Goal: Task Accomplishment & Management: Use online tool/utility

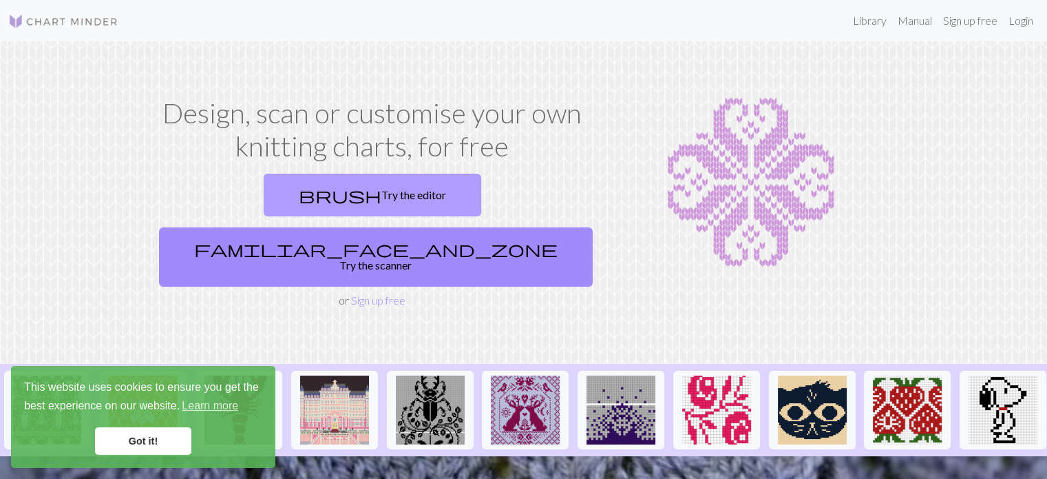
click at [283, 193] on link "brush Try the editor" at bounding box center [373, 195] width 218 height 43
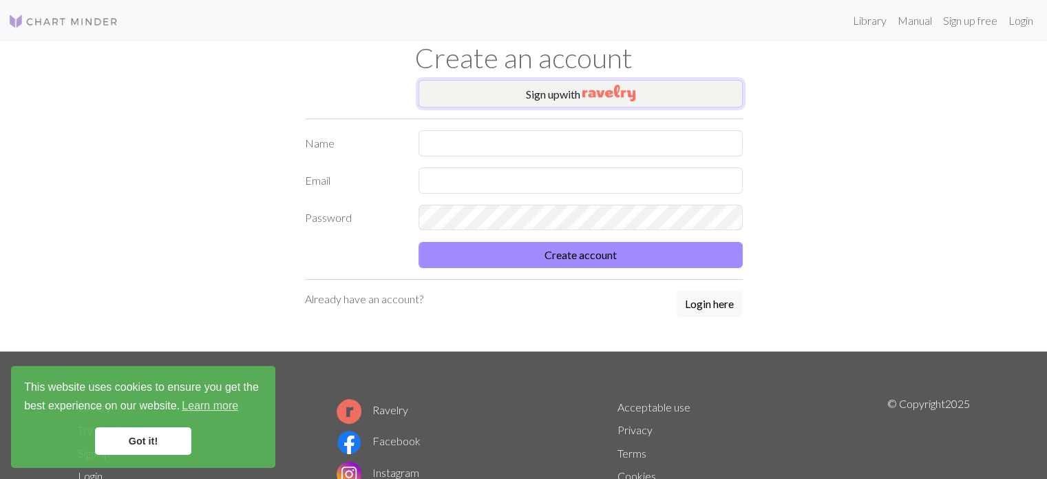
click at [548, 92] on button "Sign up with" at bounding box center [581, 94] width 324 height 28
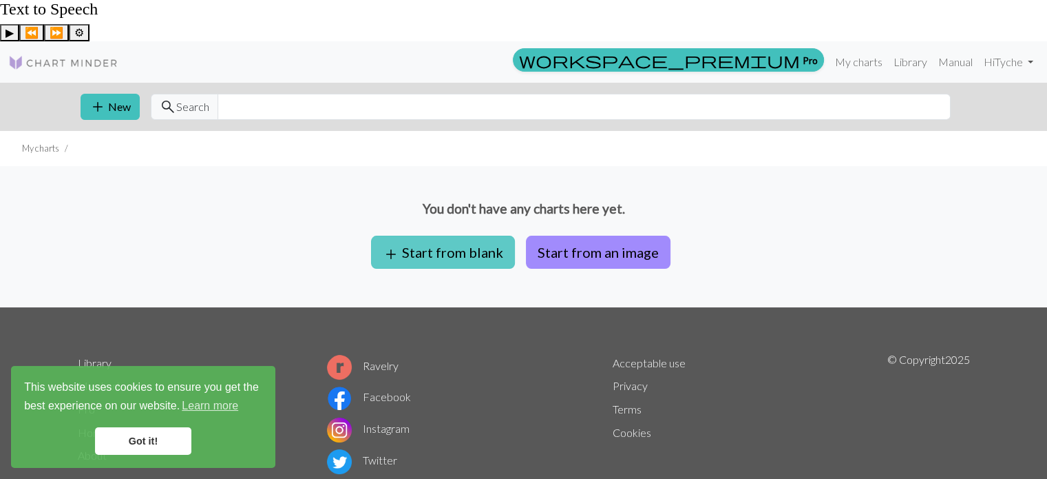
click at [474, 235] on button "add Start from blank" at bounding box center [443, 251] width 144 height 33
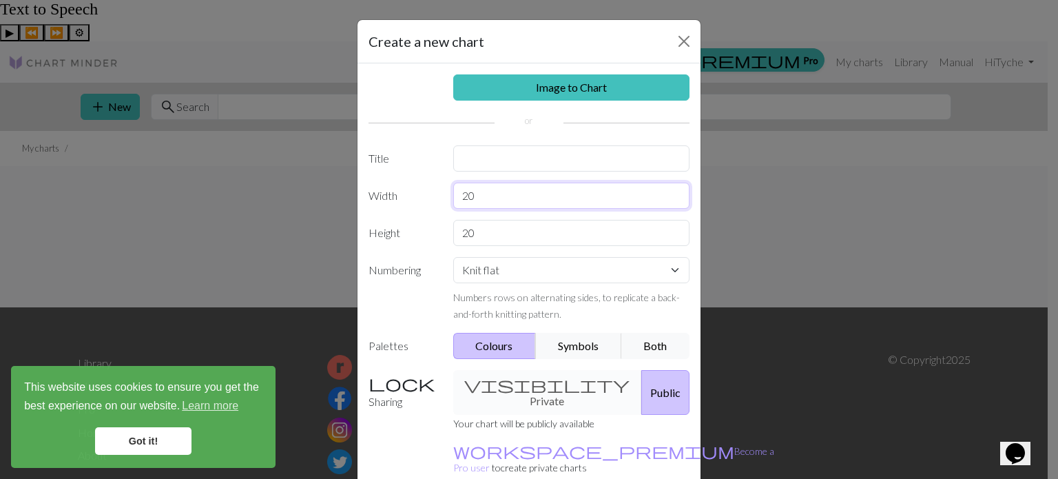
click at [521, 195] on input "20" at bounding box center [571, 195] width 237 height 26
type input "2"
type input "100"
click at [648, 345] on button "Both" at bounding box center [655, 346] width 69 height 26
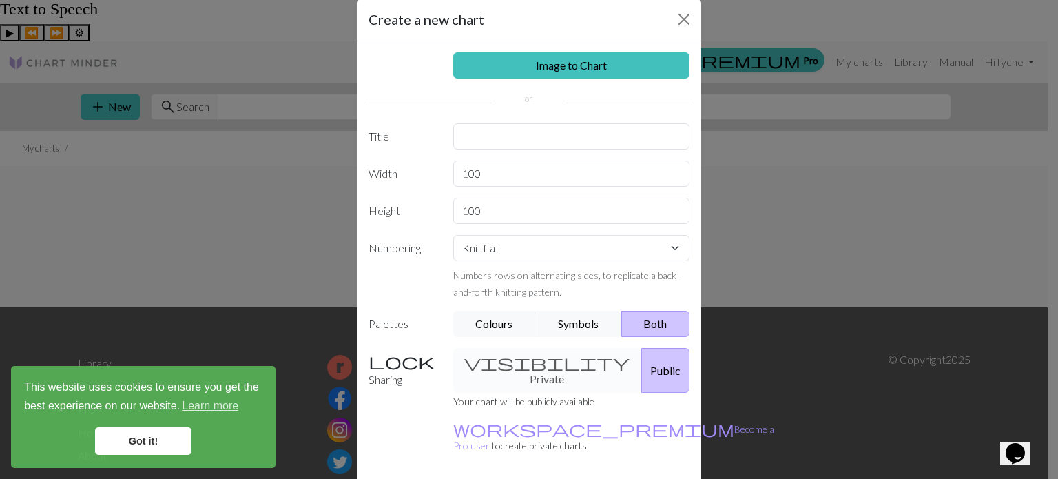
scroll to position [63, 0]
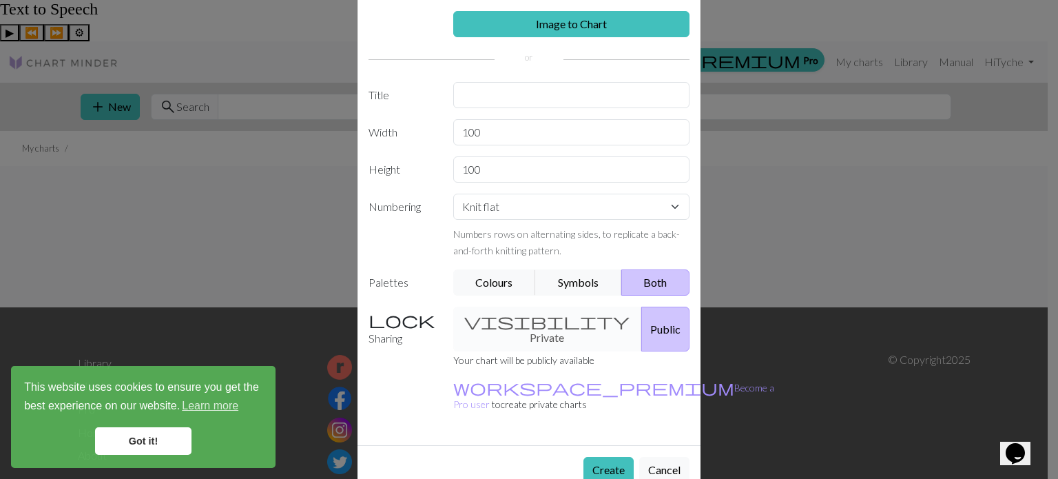
click at [544, 313] on div "visibility Private Public" at bounding box center [571, 328] width 253 height 45
click at [525, 322] on div "visibility Private Public" at bounding box center [571, 328] width 253 height 45
click at [611, 457] on button "Create" at bounding box center [608, 470] width 50 height 26
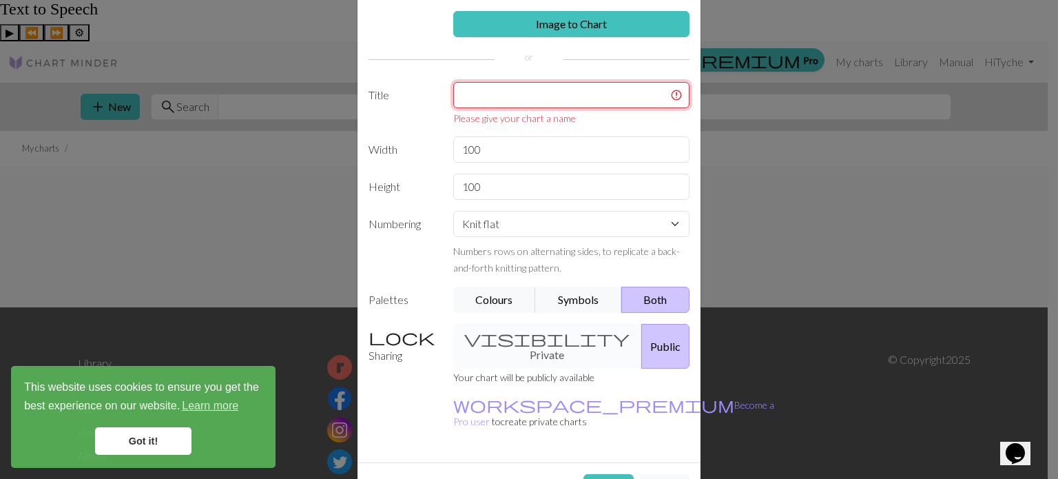
click at [548, 96] on input "text" at bounding box center [571, 95] width 237 height 26
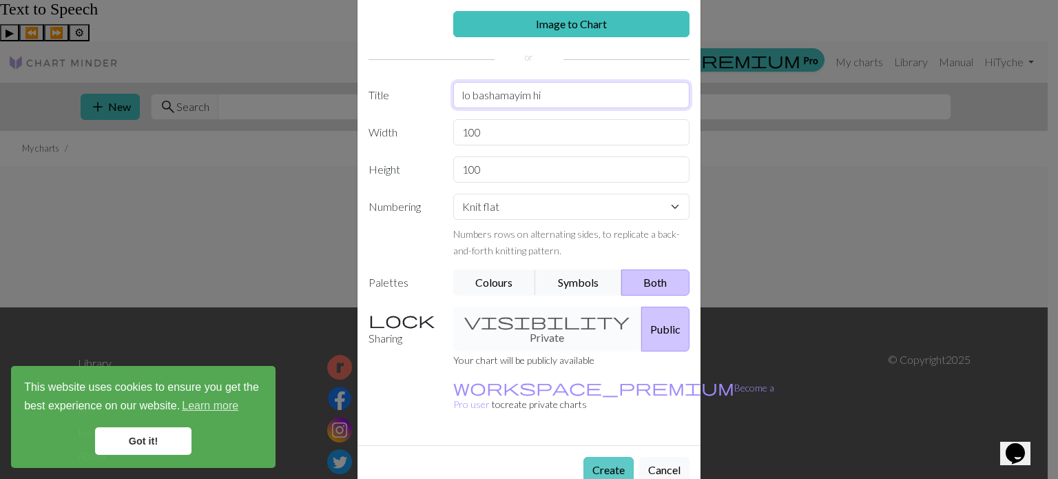
type input "lo bashamayim hi"
click at [604, 457] on button "Create" at bounding box center [608, 470] width 50 height 26
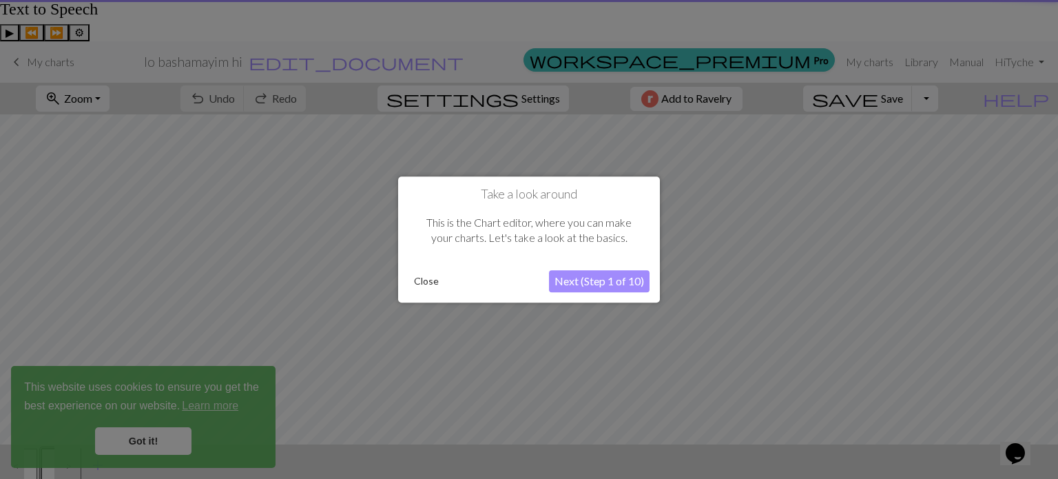
click at [609, 274] on button "Next (Step 1 of 10)" at bounding box center [599, 281] width 101 height 22
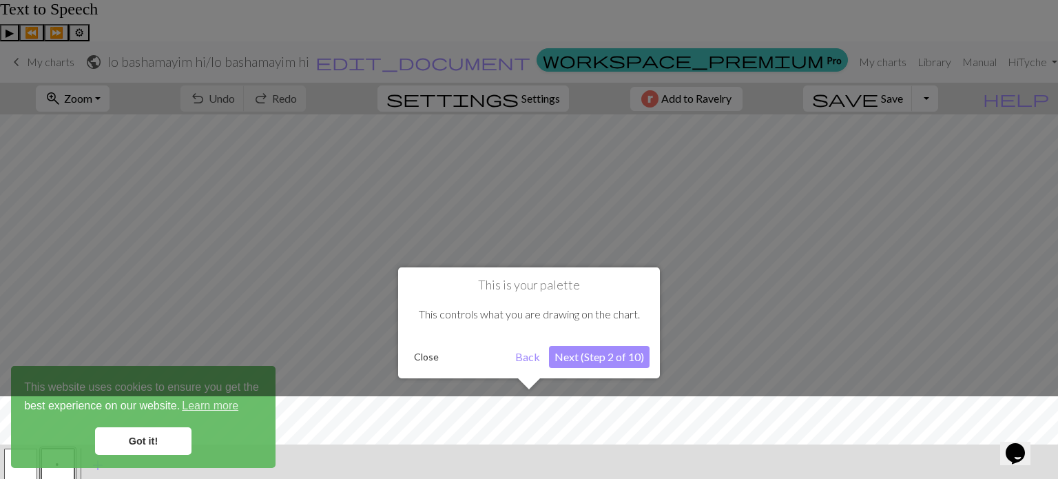
click at [601, 366] on button "Next (Step 2 of 10)" at bounding box center [599, 357] width 101 height 22
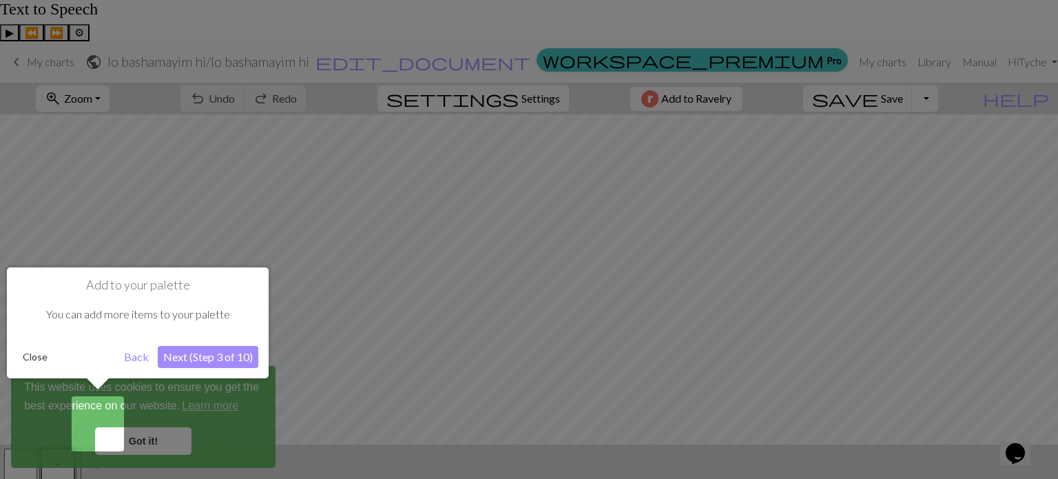
click at [211, 351] on button "Next (Step 3 of 10)" at bounding box center [208, 357] width 101 height 22
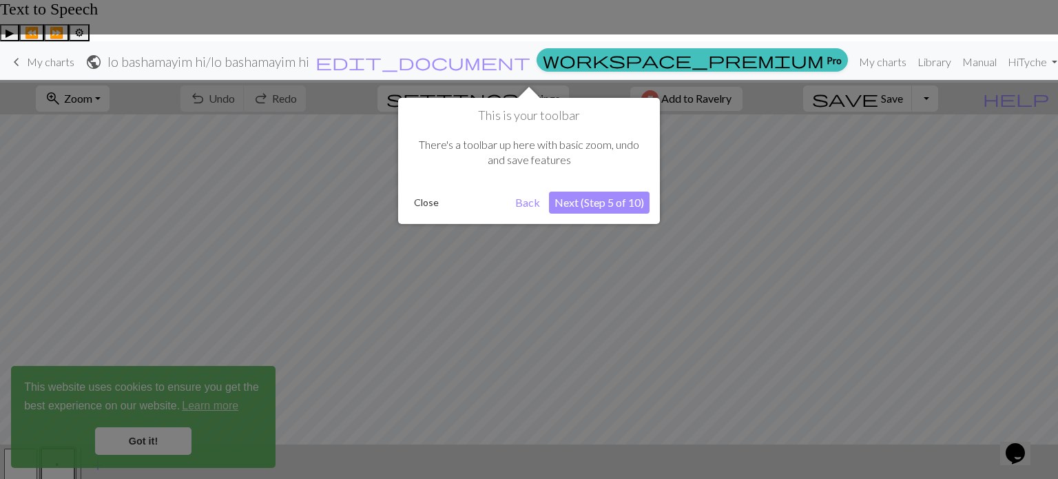
click at [601, 200] on button "Next (Step 5 of 10)" at bounding box center [599, 202] width 101 height 22
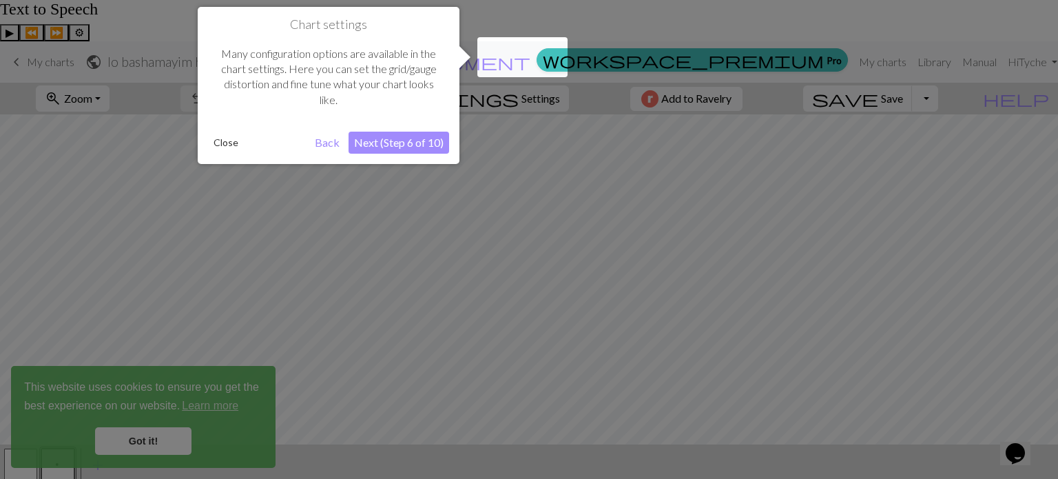
click at [408, 143] on button "Next (Step 6 of 10)" at bounding box center [398, 143] width 101 height 22
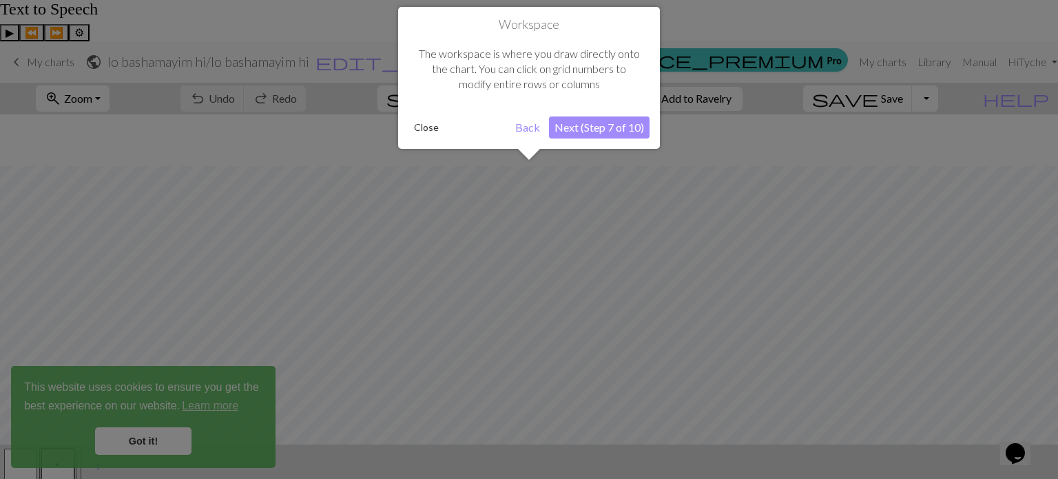
scroll to position [52, 0]
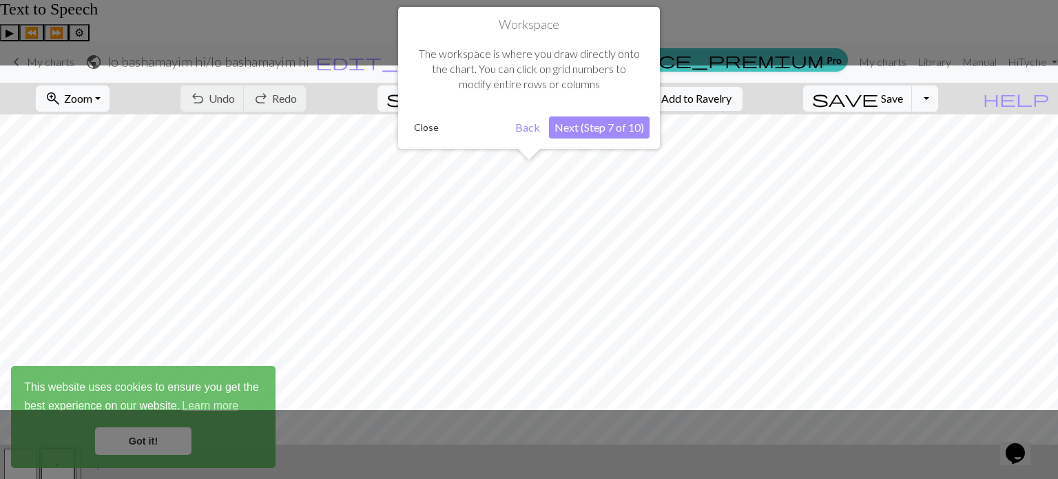
click at [606, 124] on button "Next (Step 7 of 10)" at bounding box center [599, 127] width 101 height 22
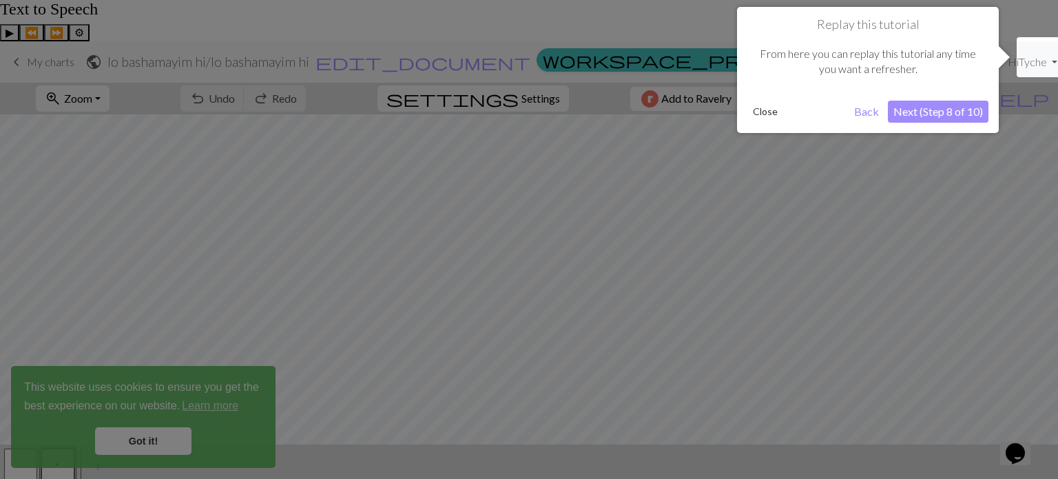
click at [924, 114] on button "Next (Step 8 of 10)" at bounding box center [938, 112] width 101 height 22
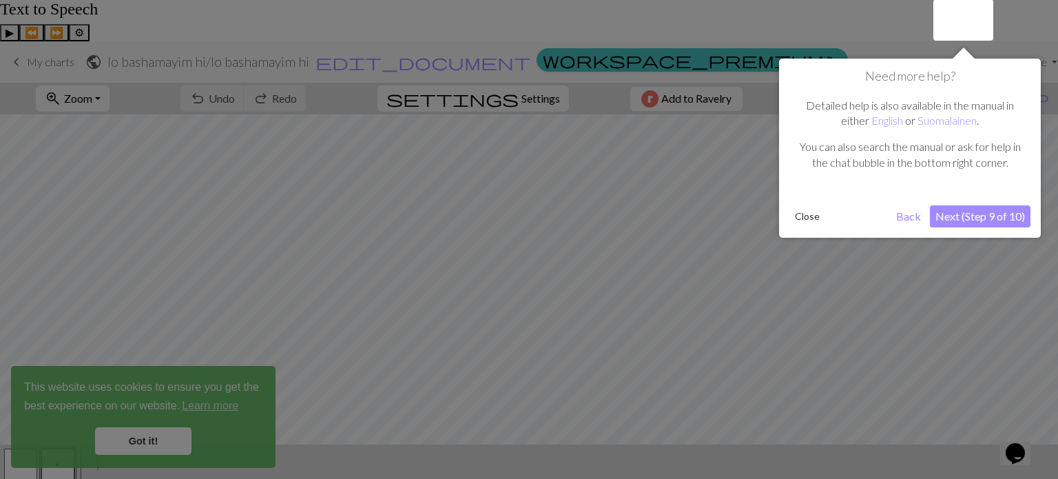
click at [972, 220] on button "Next (Step 9 of 10)" at bounding box center [980, 216] width 101 height 22
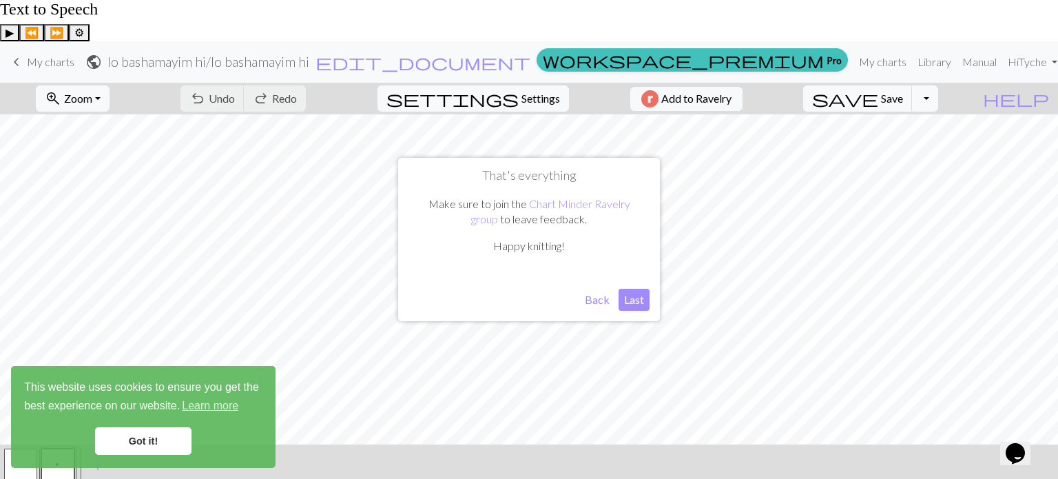
click at [640, 298] on button "Last" at bounding box center [633, 300] width 31 height 22
click at [150, 440] on link "Got it!" at bounding box center [143, 441] width 96 height 28
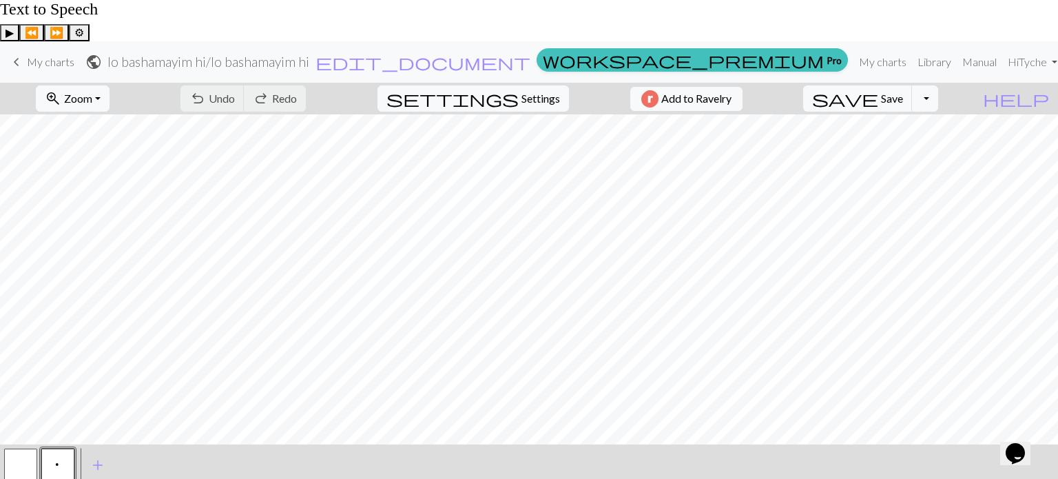
click at [103, 455] on span "add" at bounding box center [98, 464] width 17 height 19
click at [98, 448] on button "button" at bounding box center [94, 464] width 33 height 33
click at [99, 448] on button "button" at bounding box center [94, 464] width 33 height 33
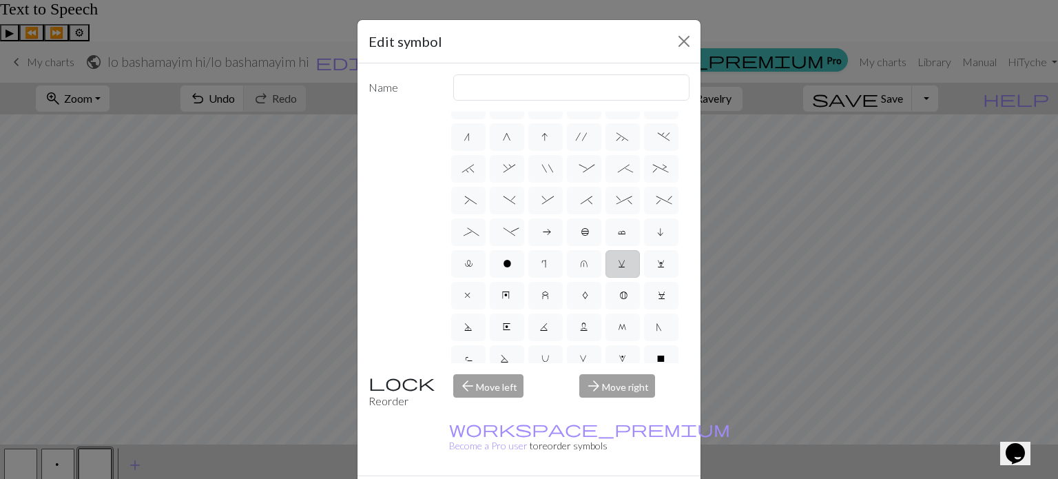
scroll to position [151, 0]
click at [472, 238] on span "_" at bounding box center [467, 231] width 9 height 14
click at [472, 372] on input "_" at bounding box center [467, 376] width 9 height 9
radio input "true"
type input "Left part of left 4+ cable"
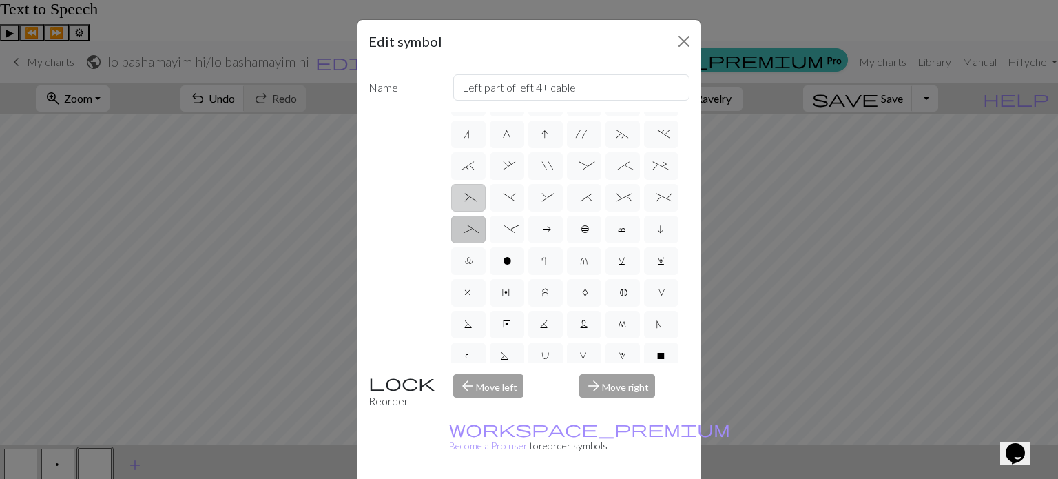
click at [471, 206] on span "(" at bounding box center [468, 199] width 6 height 14
click at [474, 340] on input "(" at bounding box center [469, 344] width 9 height 9
radio input "true"
type input "left part of left 3+ stitch cable, wyif"
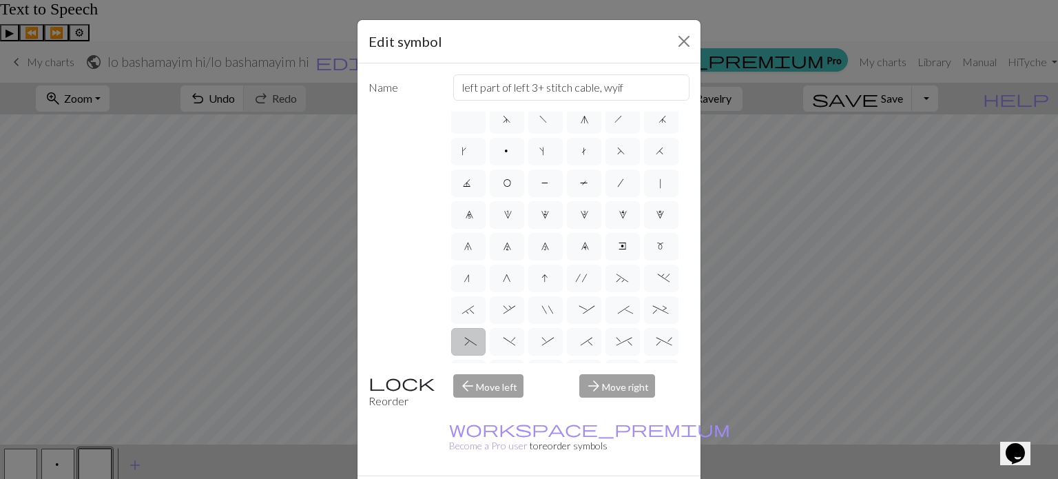
scroll to position [0, 0]
click at [605, 173] on label "F" at bounding box center [622, 159] width 34 height 28
click at [617, 159] on input "F" at bounding box center [621, 154] width 9 height 9
radio input "true"
type input "ssk"
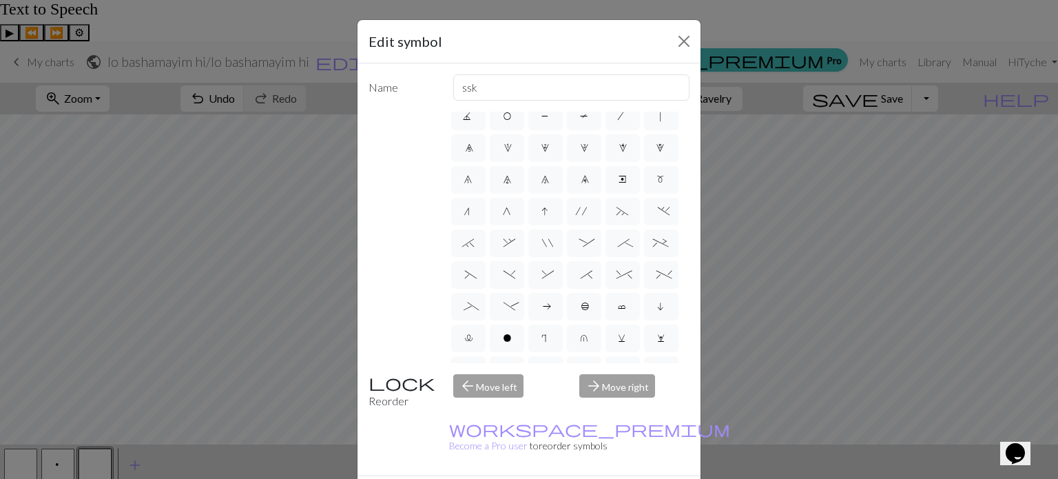
scroll to position [76, 0]
click at [471, 282] on span "(" at bounding box center [468, 275] width 6 height 14
click at [474, 340] on input "(" at bounding box center [469, 344] width 9 height 9
radio input "true"
type input "left part of left 3+ stitch cable, wyif"
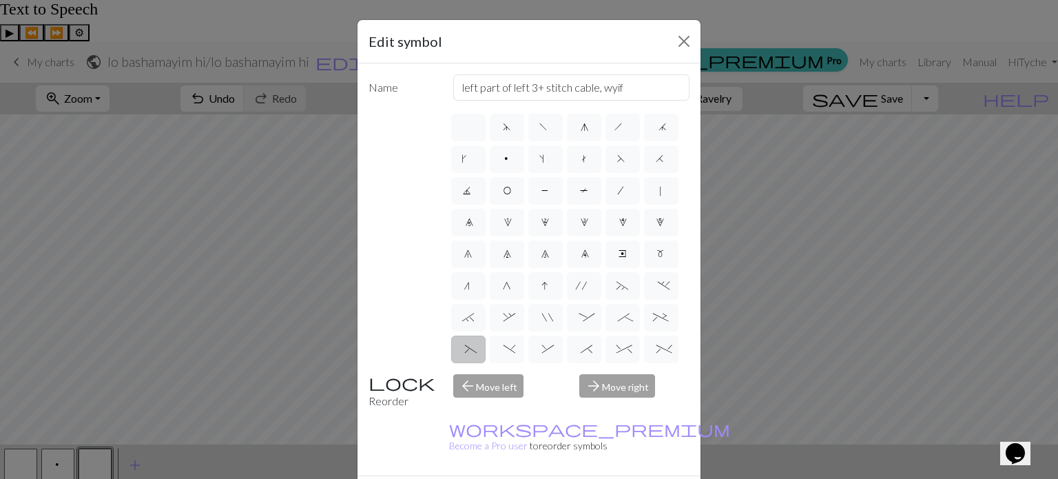
scroll to position [1, 0]
click at [485, 167] on label "k" at bounding box center [468, 158] width 34 height 28
click at [470, 159] on input "k" at bounding box center [465, 154] width 9 height 9
radio input "true"
type input "right leaning increase"
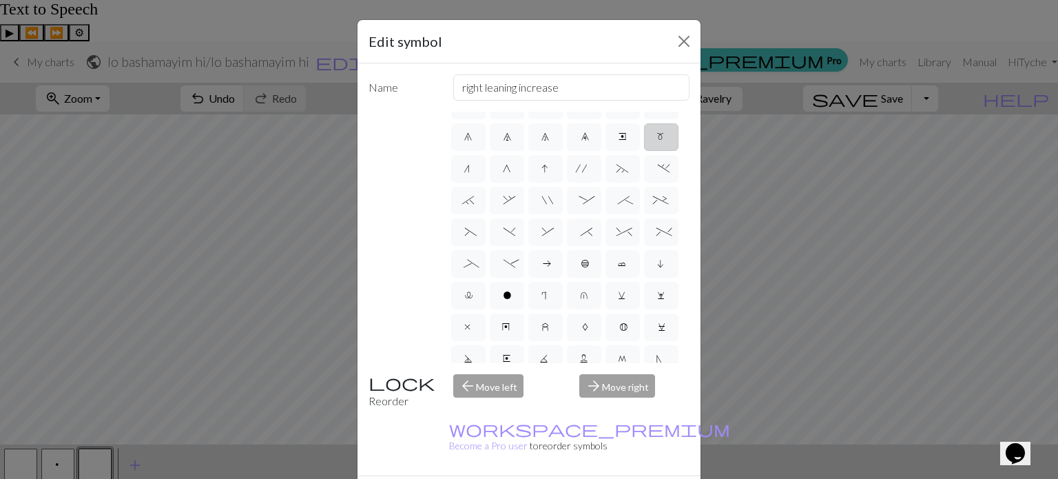
scroll to position [118, 0]
click at [644, 181] on label "." at bounding box center [661, 168] width 34 height 28
click at [658, 277] on input "." at bounding box center [662, 281] width 9 height 9
radio input "true"
type input "3+ stitch left twist"
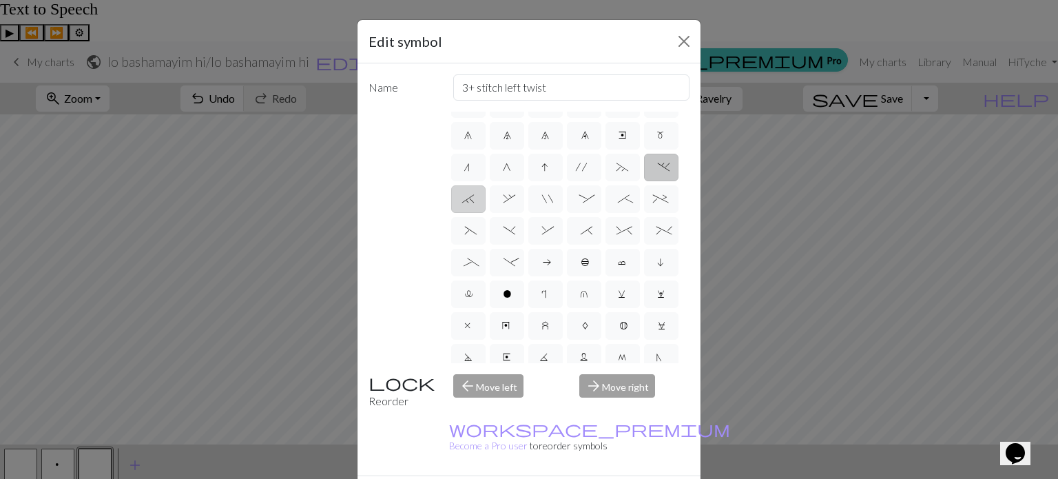
click at [485, 213] on label "`" at bounding box center [468, 199] width 34 height 28
click at [471, 308] on input "`" at bounding box center [466, 312] width 9 height 9
radio input "true"
type input "3+ stitch right twist"
click at [524, 213] on label "," at bounding box center [507, 199] width 34 height 28
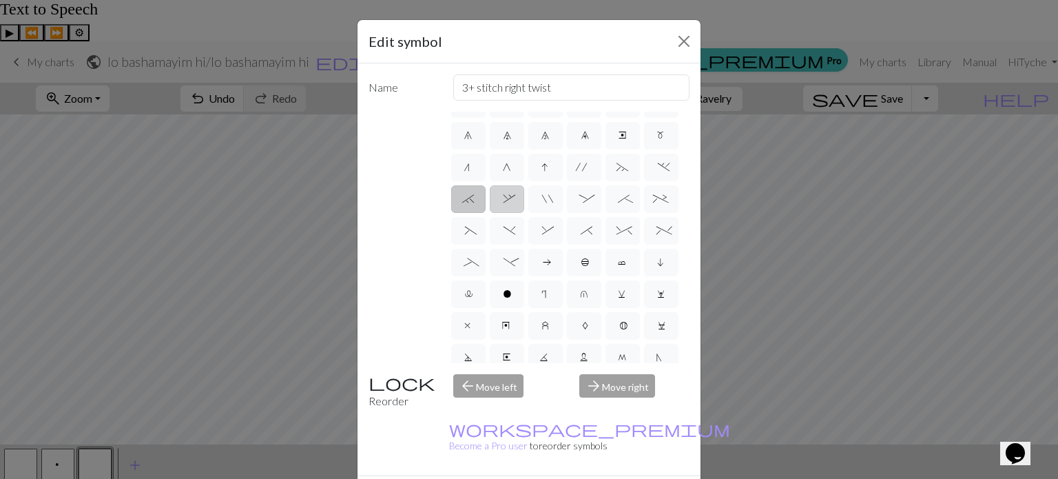
click at [512, 308] on input "," at bounding box center [507, 312] width 9 height 9
radio input "true"
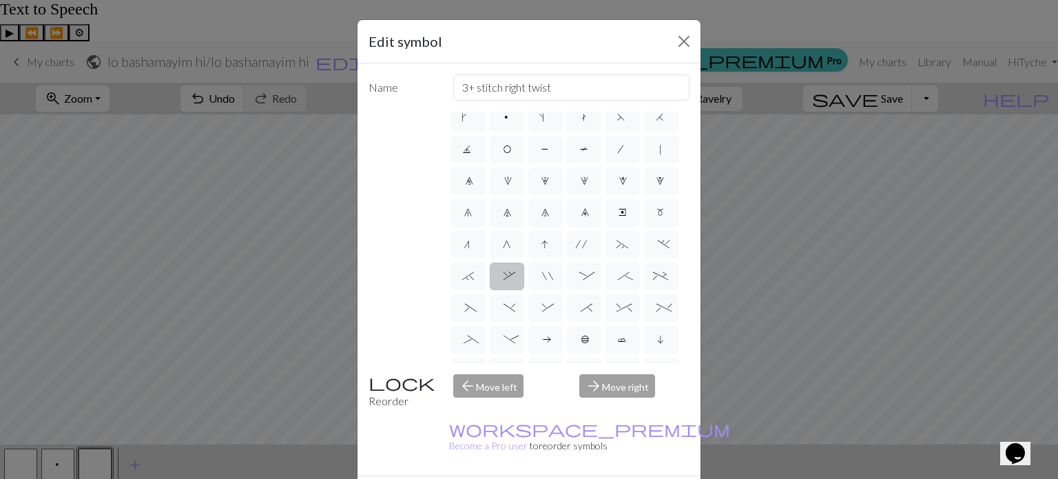
scroll to position [33, 0]
click at [541, 198] on span "2" at bounding box center [546, 191] width 10 height 14
click at [541, 222] on input "2" at bounding box center [545, 217] width 9 height 9
radio input "true"
type input "increase 2"
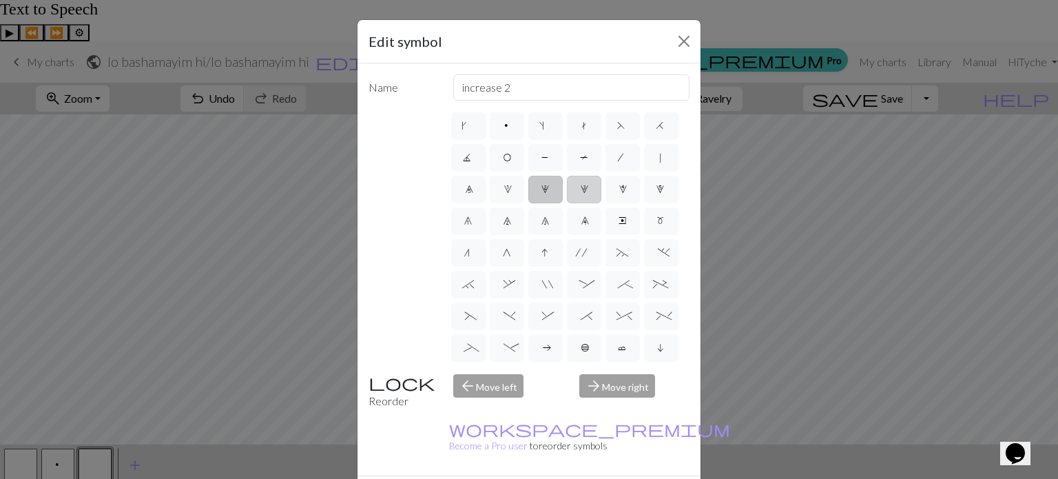
click at [567, 203] on label "3" at bounding box center [584, 190] width 34 height 28
click at [580, 222] on input "3" at bounding box center [584, 217] width 9 height 9
radio input "true"
type input "increase 3"
click at [644, 235] on label "m" at bounding box center [661, 221] width 34 height 28
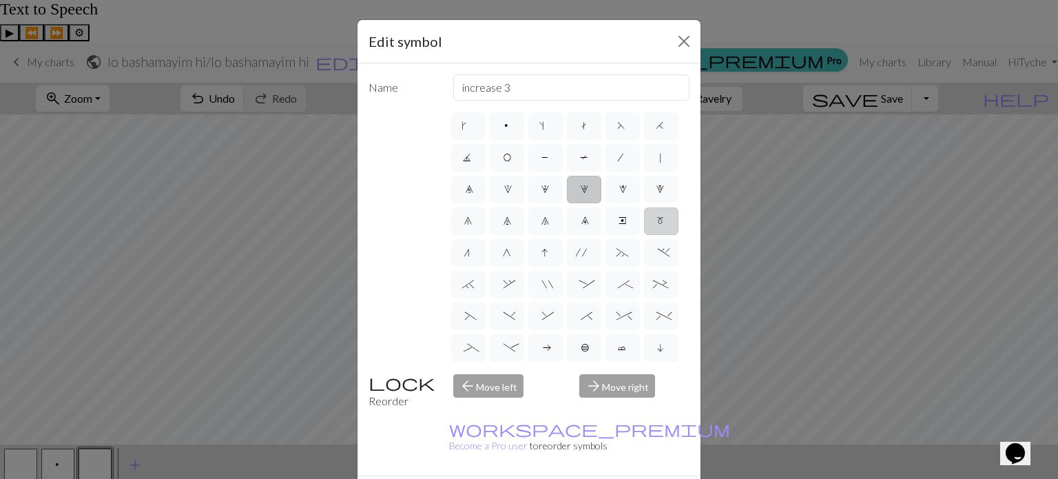
click at [656, 253] on input "m" at bounding box center [660, 249] width 9 height 9
radio input "true"
type input "m1"
click at [580, 166] on span "T" at bounding box center [584, 159] width 8 height 14
click at [580, 184] on input "T" at bounding box center [584, 186] width 9 height 9
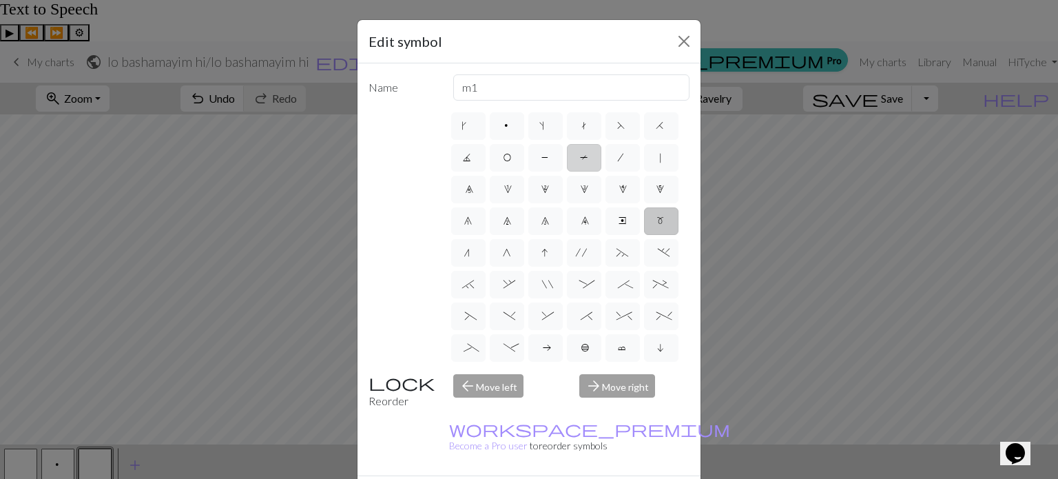
radio input "true"
type input "ptbl"
click at [644, 286] on label "N" at bounding box center [661, 284] width 34 height 28
click at [656, 467] on input "N" at bounding box center [660, 471] width 9 height 9
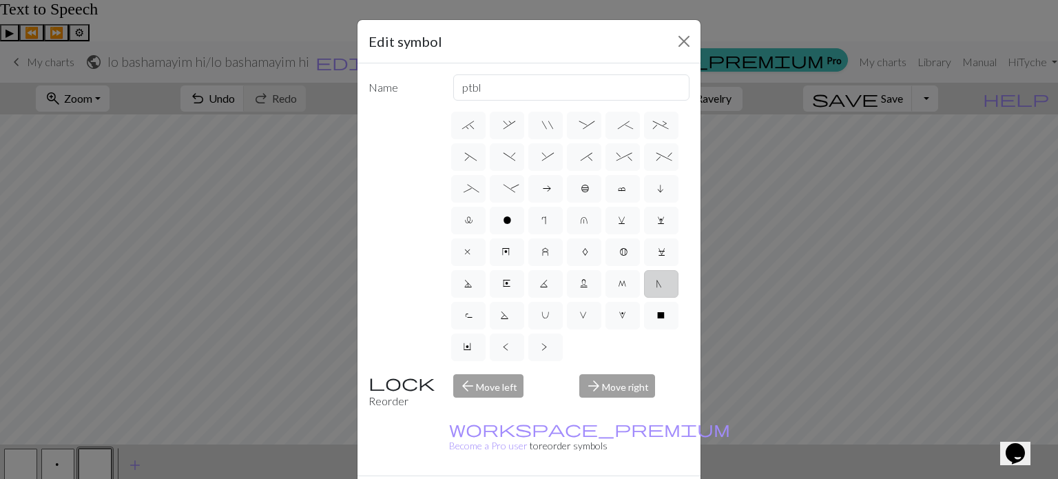
radio input "true"
type input "skp"
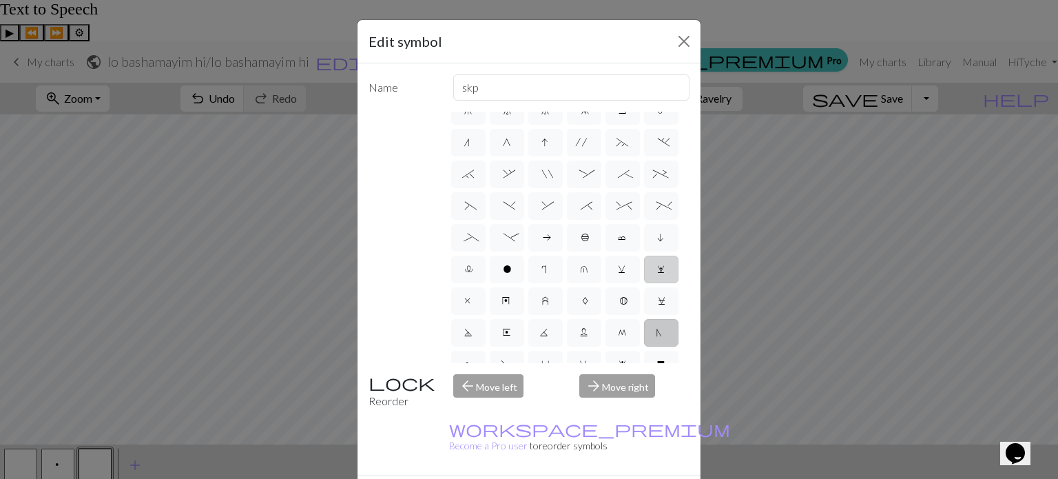
scroll to position [124, 0]
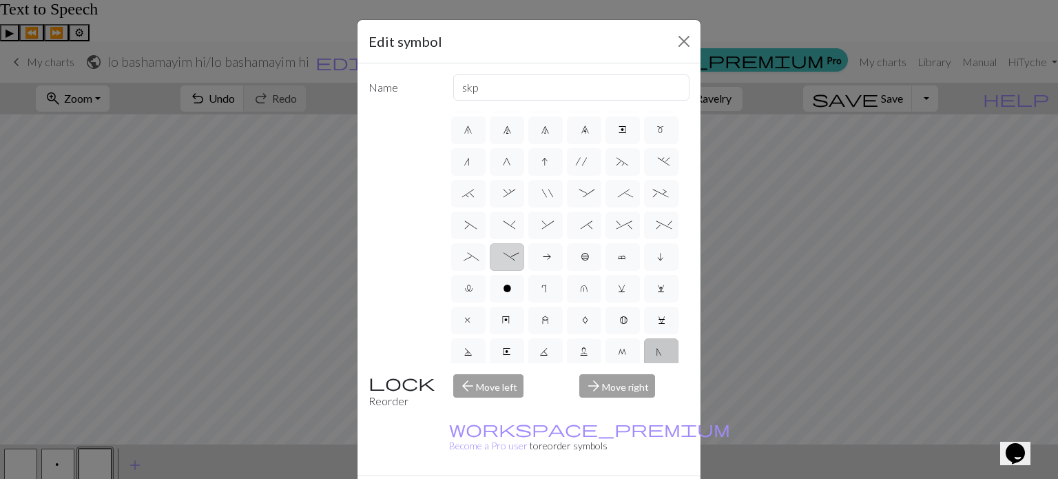
click at [510, 265] on span "-" at bounding box center [506, 258] width 6 height 14
click at [512, 372] on input "-" at bounding box center [507, 376] width 9 height 9
radio input "true"
type input "Right part of left 4+ cable"
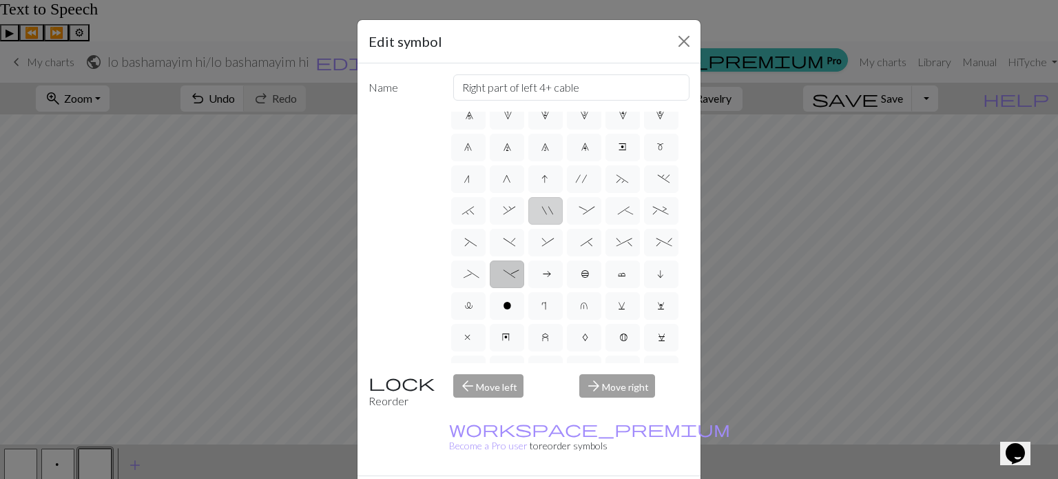
scroll to position [99, 0]
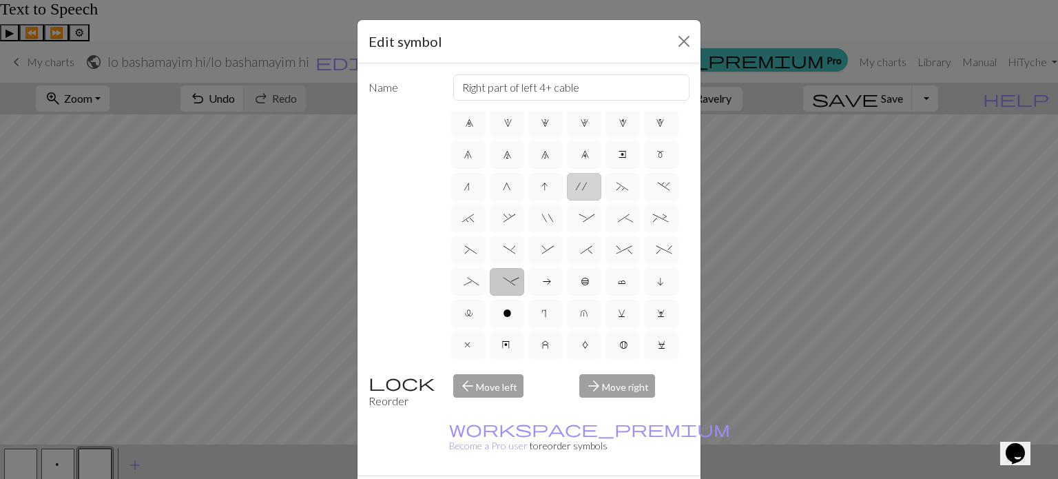
click at [584, 200] on label "'" at bounding box center [584, 187] width 34 height 28
click at [584, 277] on input "'" at bounding box center [580, 281] width 9 height 9
radio input "true"
type input "cable extra"
click at [616, 200] on label "~" at bounding box center [622, 187] width 34 height 28
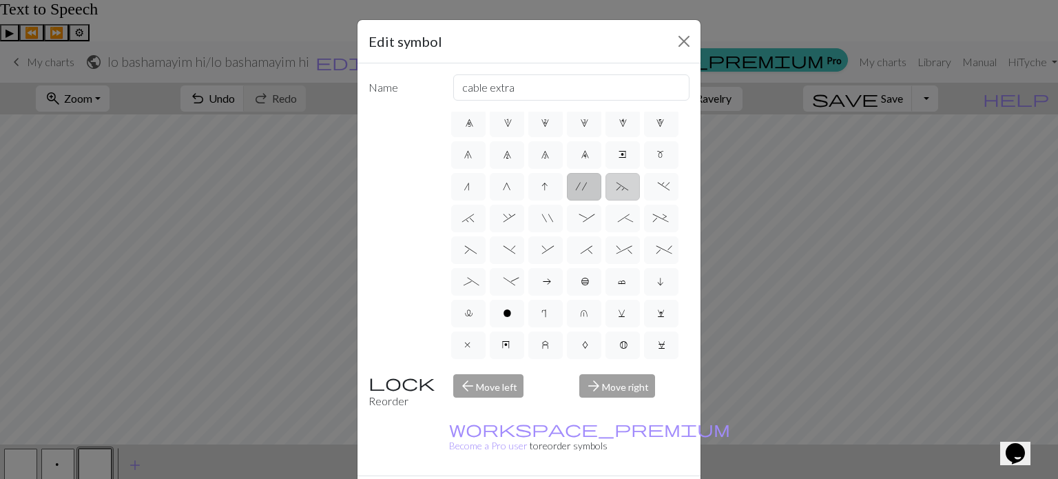
click at [616, 277] on input "~" at bounding box center [620, 281] width 9 height 9
radio input "true"
type input "3+ stitch left twist"
click at [471, 258] on span "(" at bounding box center [468, 251] width 6 height 14
click at [474, 340] on input "(" at bounding box center [469, 344] width 9 height 9
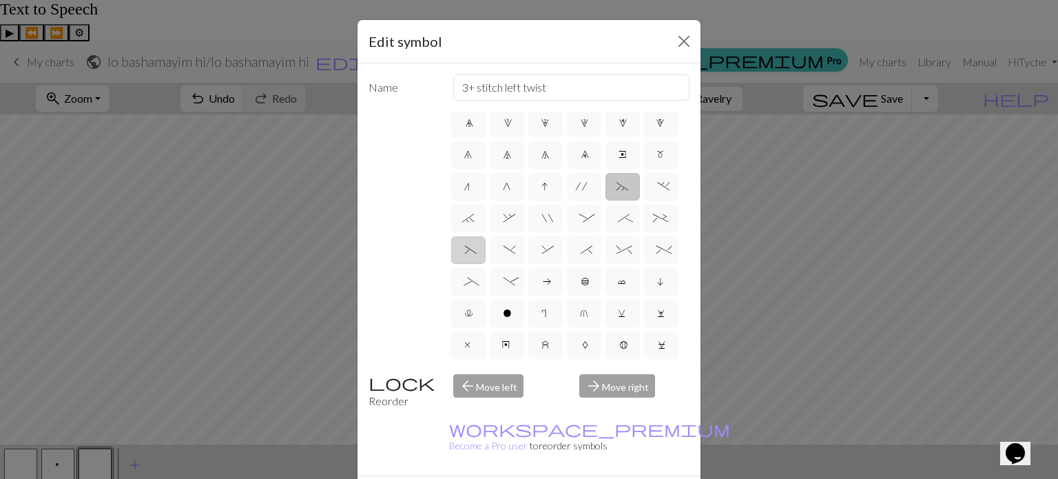
radio input "true"
type input "left part of left 3+ stitch cable, wyif"
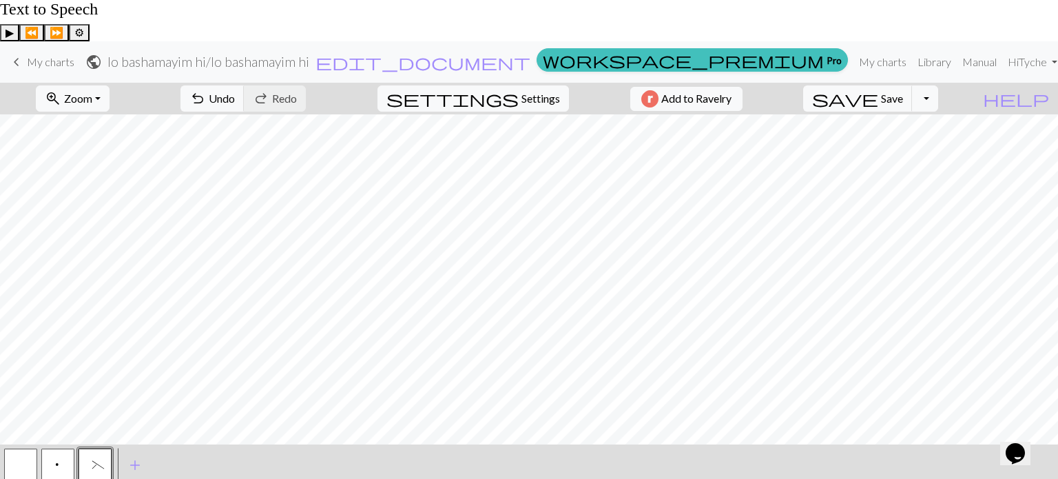
click at [28, 448] on button "button" at bounding box center [20, 464] width 33 height 33
click at [57, 459] on span "p" at bounding box center [58, 466] width 8 height 14
click at [60, 459] on span "p" at bounding box center [58, 466] width 8 height 14
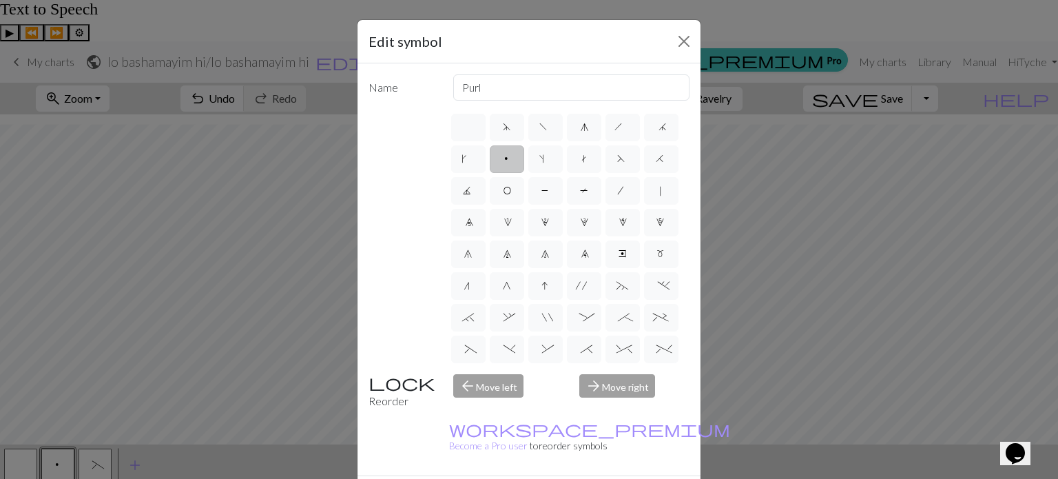
click at [524, 160] on label "p" at bounding box center [507, 159] width 34 height 28
click at [512, 159] on input "p" at bounding box center [507, 154] width 9 height 9
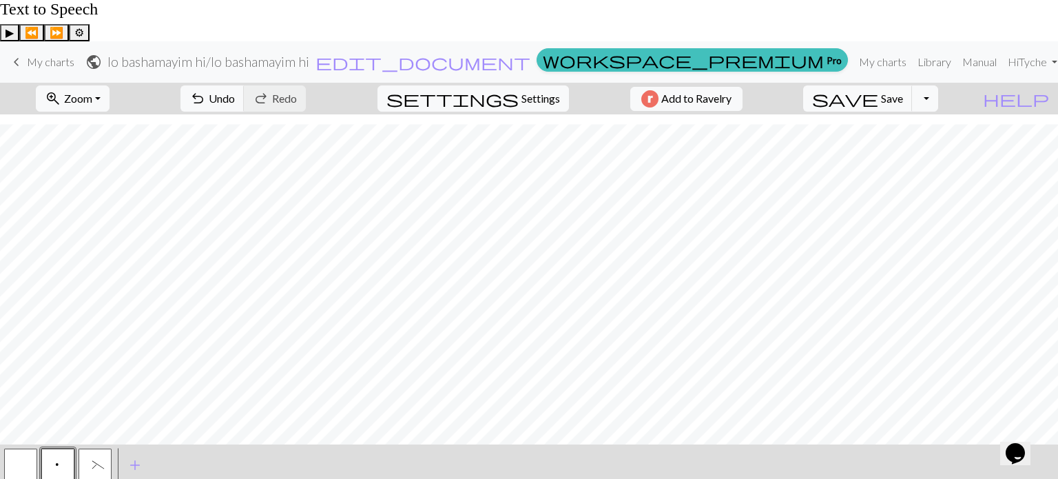
click at [21, 448] on button "button" at bounding box center [20, 464] width 33 height 33
click at [56, 459] on span "p" at bounding box center [58, 466] width 8 height 14
click at [48, 448] on button "p" at bounding box center [57, 464] width 33 height 33
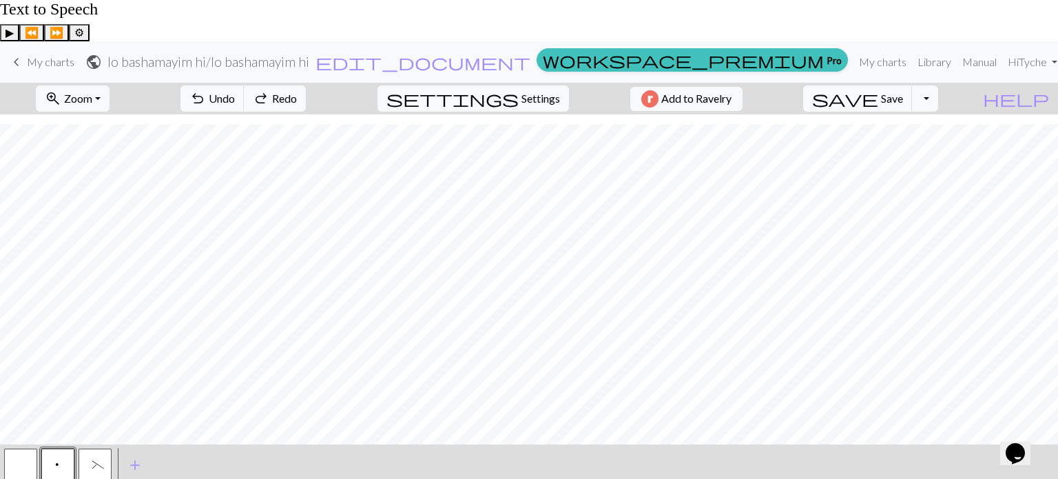
scroll to position [740, 0]
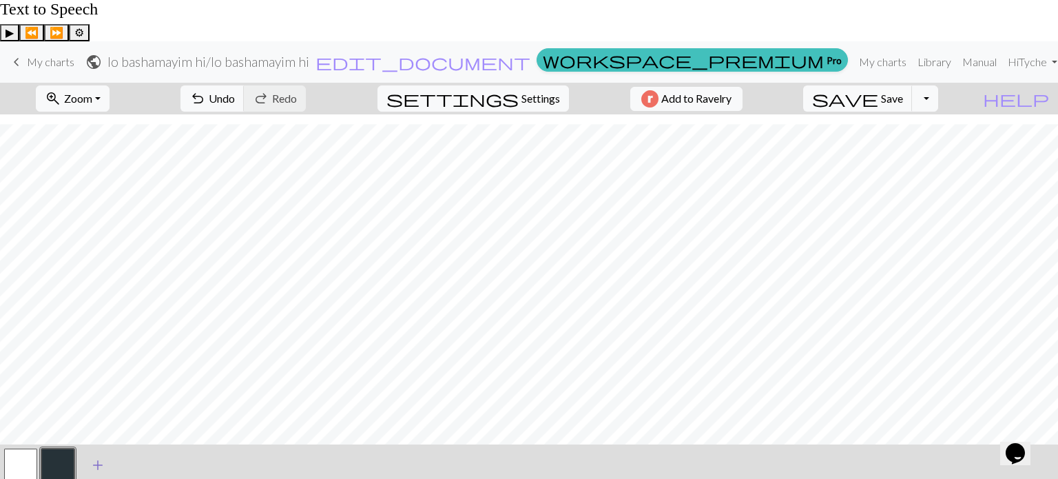
click at [99, 455] on span "add" at bounding box center [98, 464] width 17 height 19
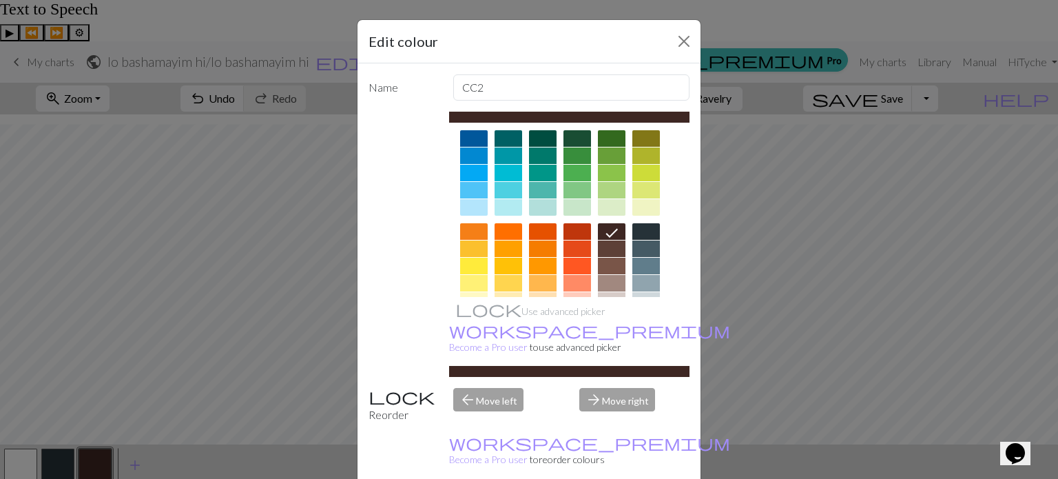
scroll to position [88, 0]
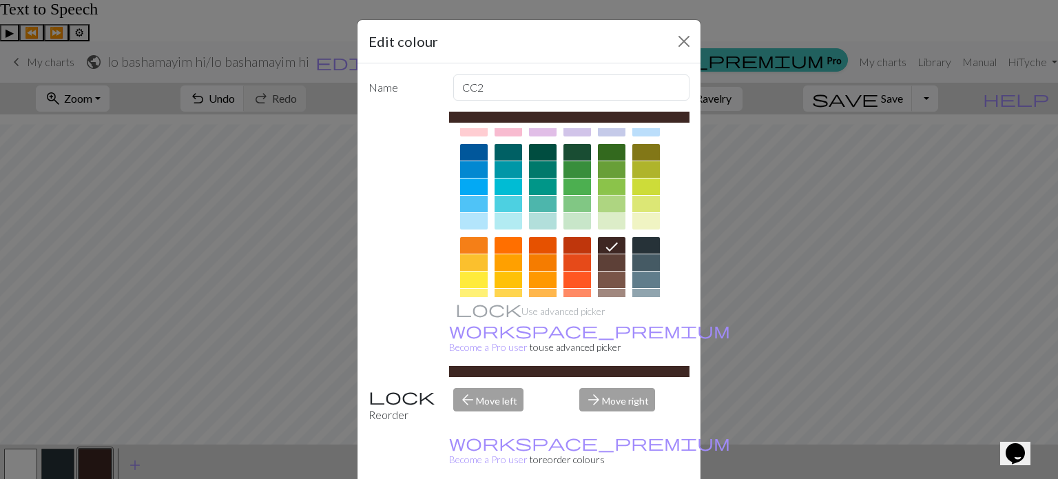
click at [600, 204] on div at bounding box center [612, 204] width 28 height 17
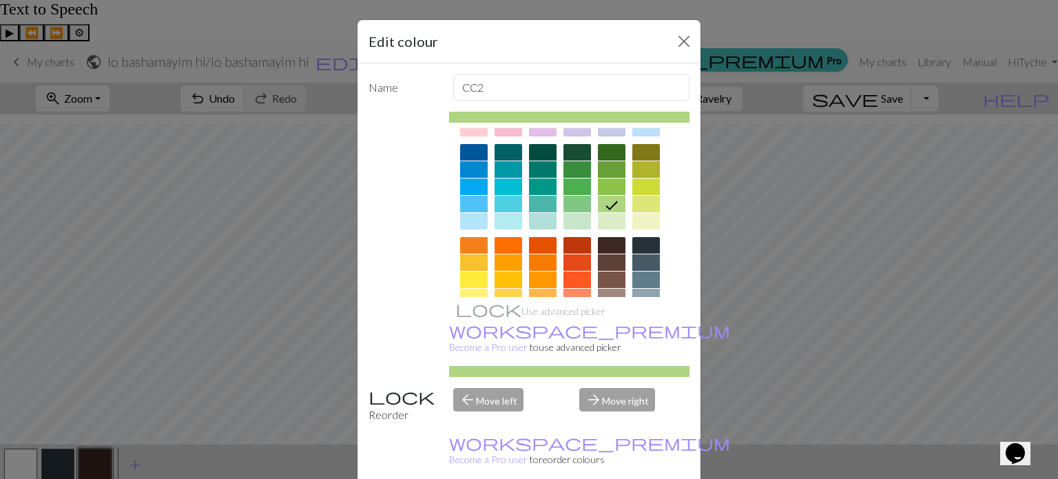
click at [607, 264] on div at bounding box center [612, 262] width 28 height 17
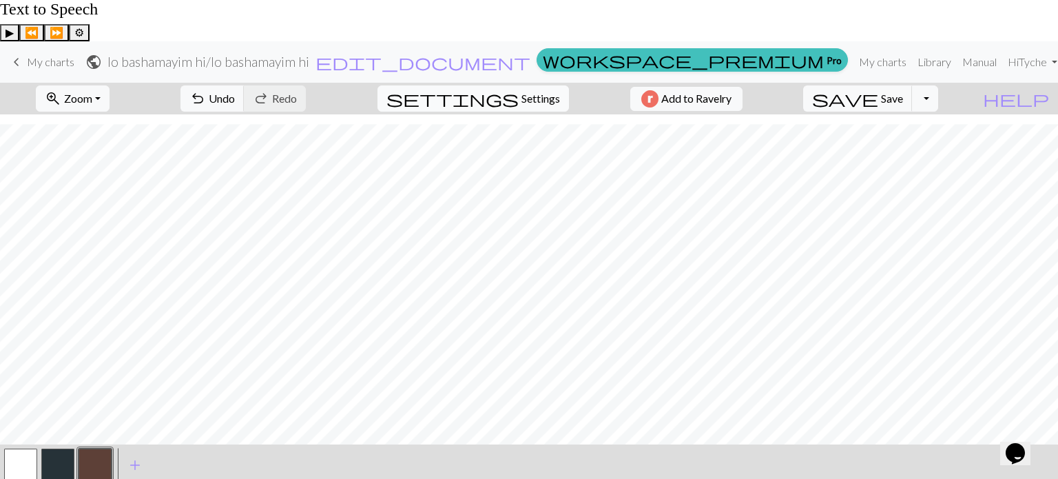
click at [533, 90] on span "Settings" at bounding box center [540, 98] width 39 height 17
select select "aran"
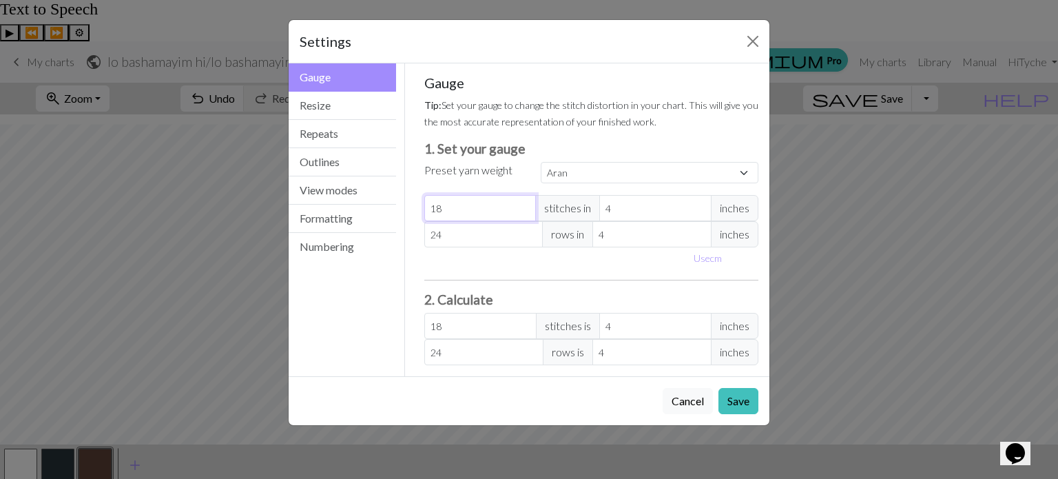
click at [478, 199] on input "18" at bounding box center [480, 208] width 112 height 26
type input "1"
select select "custom"
type input "1"
type input "0"
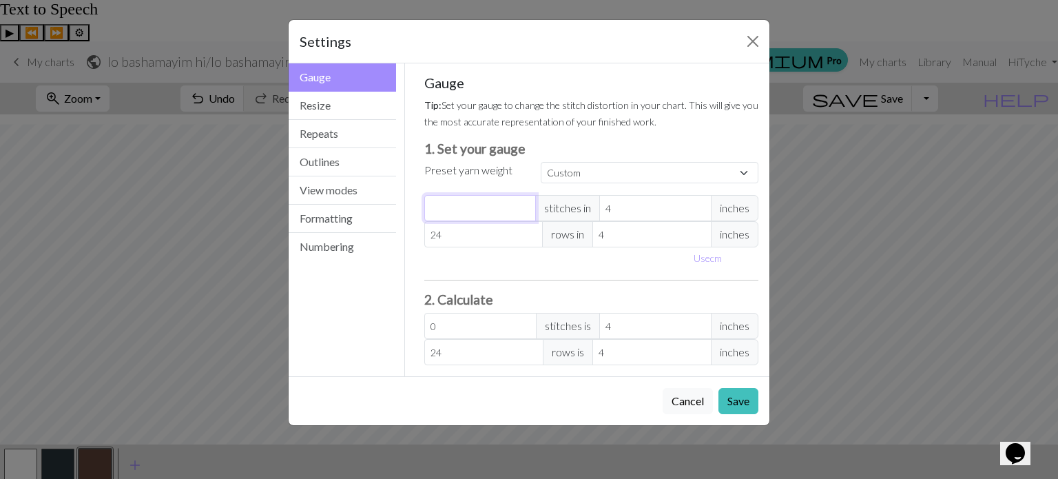
type input "2"
type input "26"
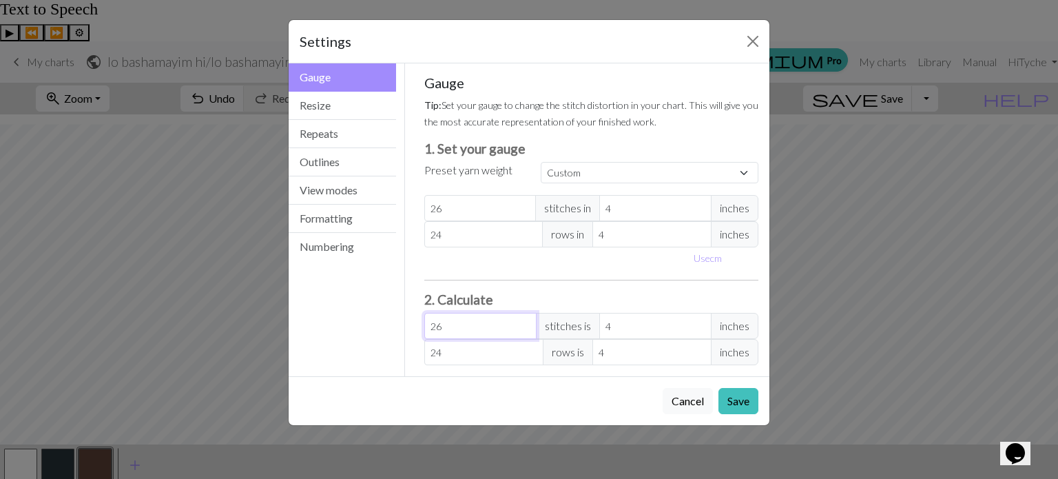
click at [465, 324] on input "26" at bounding box center [480, 326] width 112 height 26
type input "2"
type input "0.31"
type input "24"
type input "3.69"
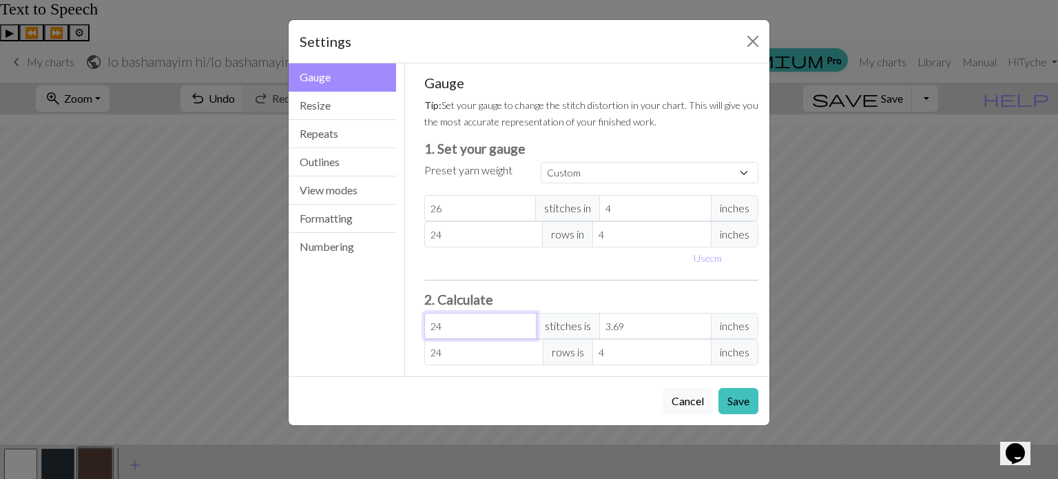
type input "2"
type input "0.31"
type input "25"
type input "3.85"
type input "25"
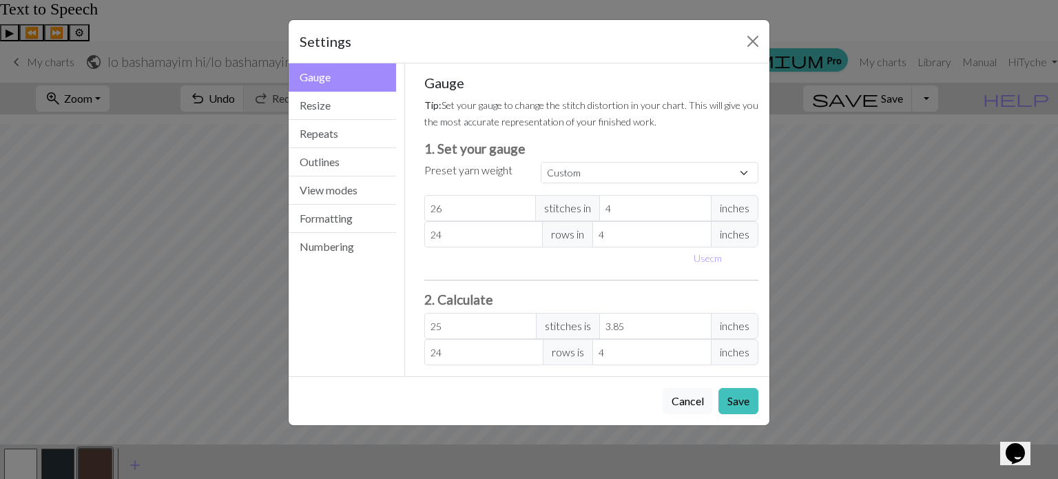
click at [589, 272] on div "Gauge Tip: Set your gauge to change the stitch distortion in your chart. This w…" at bounding box center [591, 219] width 335 height 291
click at [356, 107] on button "Resize" at bounding box center [342, 106] width 107 height 28
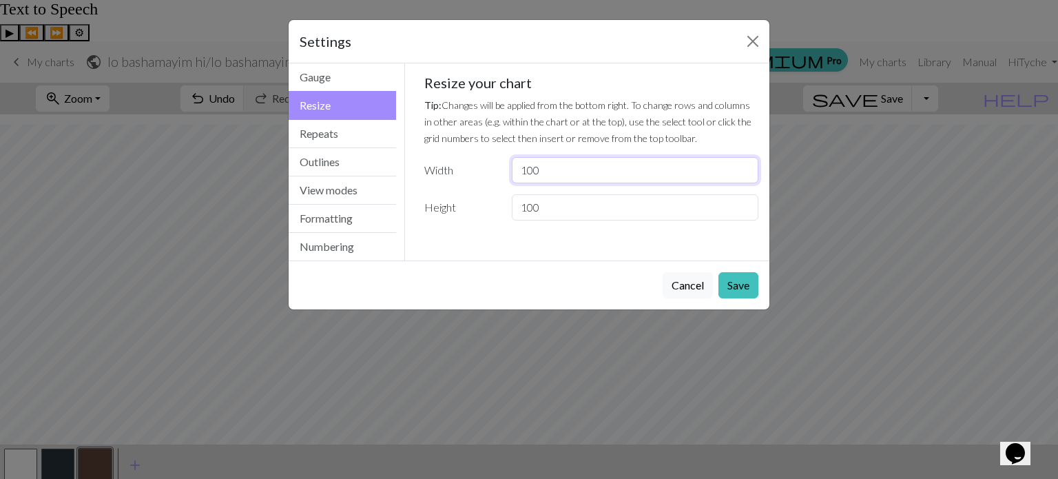
click at [534, 168] on input "100" at bounding box center [635, 170] width 247 height 26
type input "150"
click at [532, 207] on input "100" at bounding box center [635, 207] width 247 height 26
type input "150"
click at [471, 255] on div "Gauge Tip: Set your gauge to change the stitch distortion in your chart. This w…" at bounding box center [591, 161] width 373 height 197
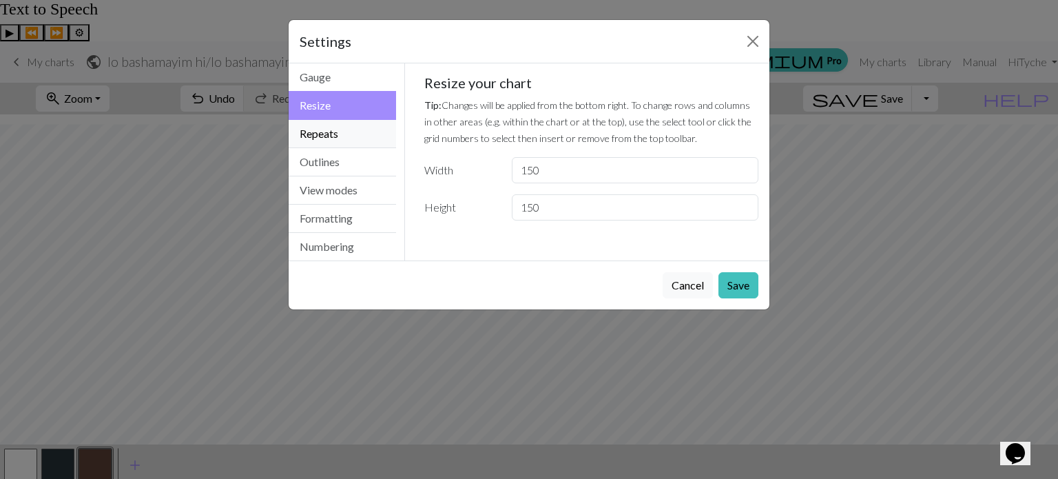
click at [330, 137] on button "Repeats" at bounding box center [342, 134] width 107 height 28
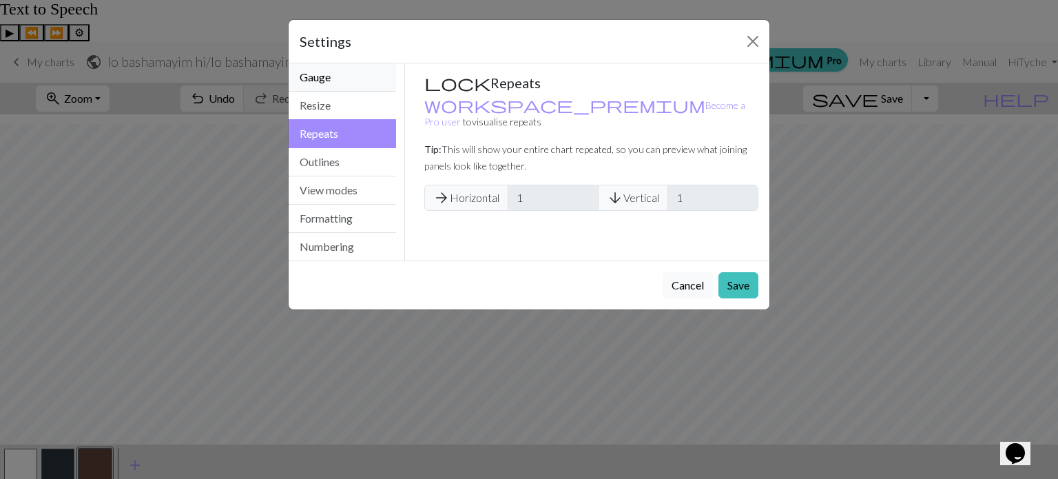
click at [342, 90] on button "Gauge" at bounding box center [342, 77] width 107 height 28
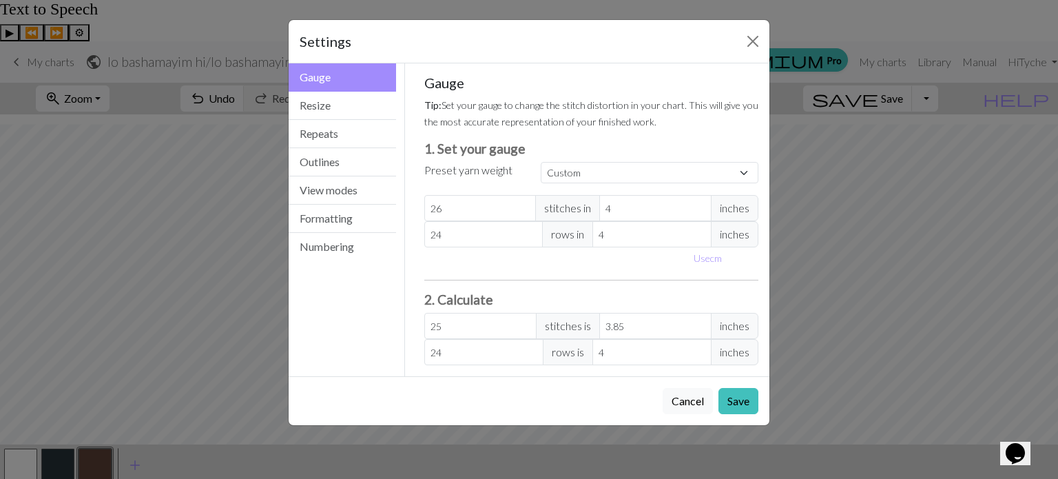
click at [655, 284] on div "Gauge Tip: Set your gauge to change the stitch distortion in your chart. This w…" at bounding box center [591, 219] width 335 height 291
click at [730, 406] on button "Save" at bounding box center [738, 401] width 40 height 26
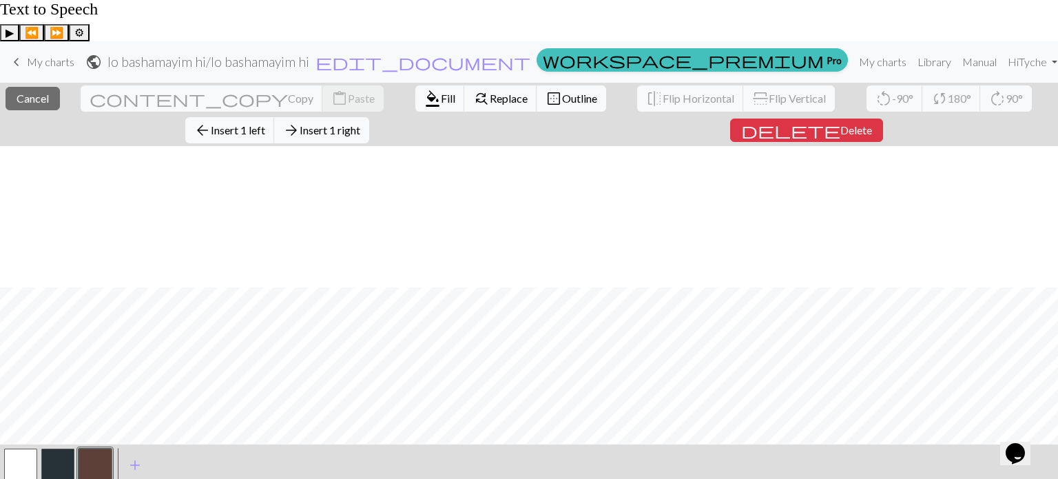
scroll to position [881, 0]
click at [93, 448] on button "button" at bounding box center [94, 464] width 33 height 33
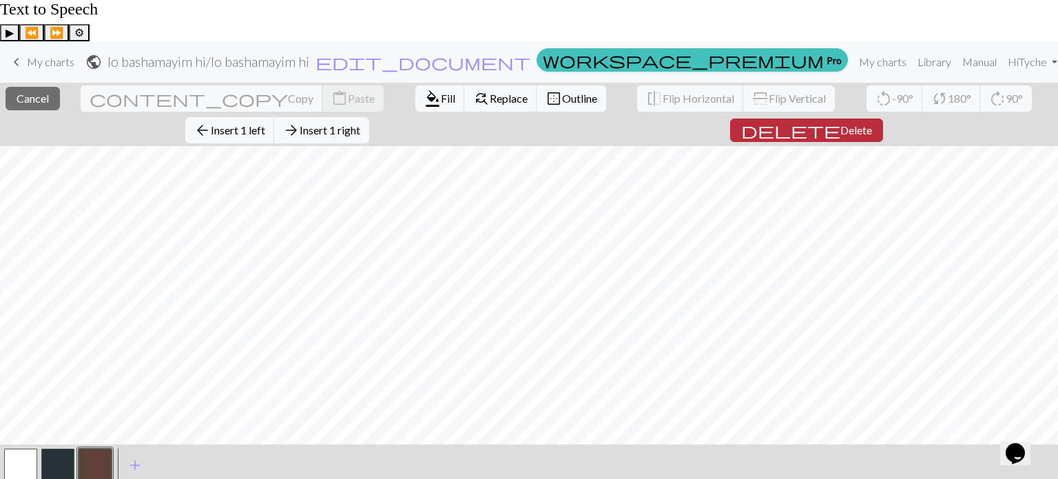
click at [840, 123] on span "Delete" at bounding box center [856, 129] width 32 height 13
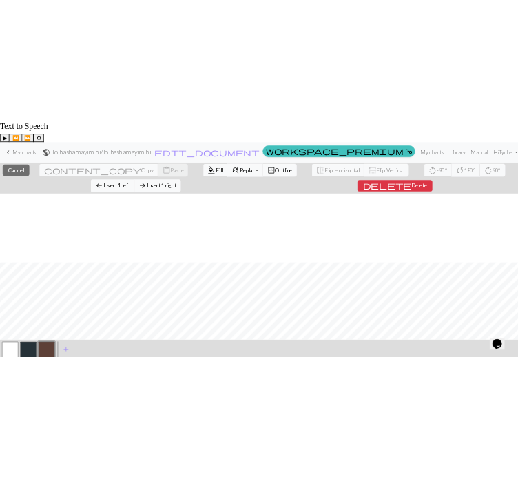
scroll to position [1021, 0]
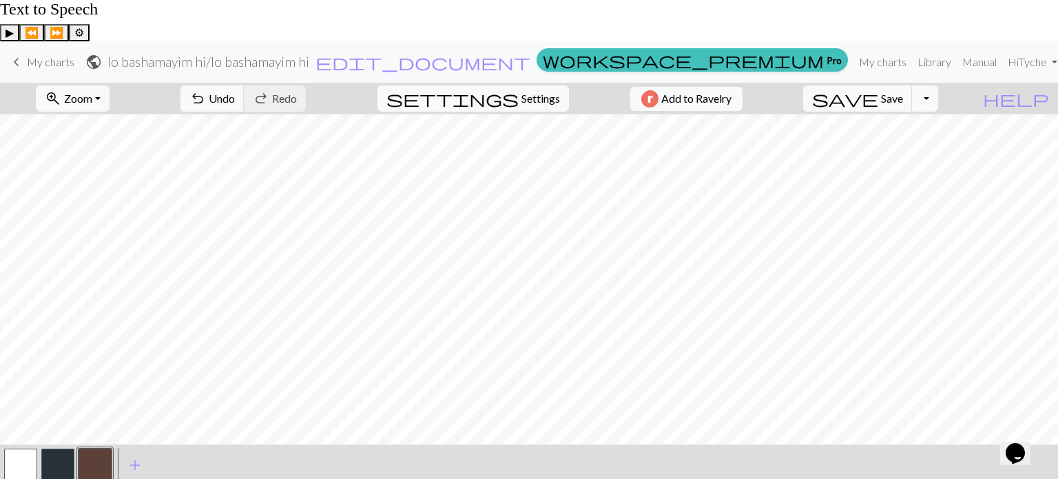
click at [28, 448] on button "button" at bounding box center [20, 464] width 33 height 33
click at [96, 448] on button "button" at bounding box center [94, 464] width 33 height 33
click at [90, 448] on button "button" at bounding box center [94, 464] width 33 height 33
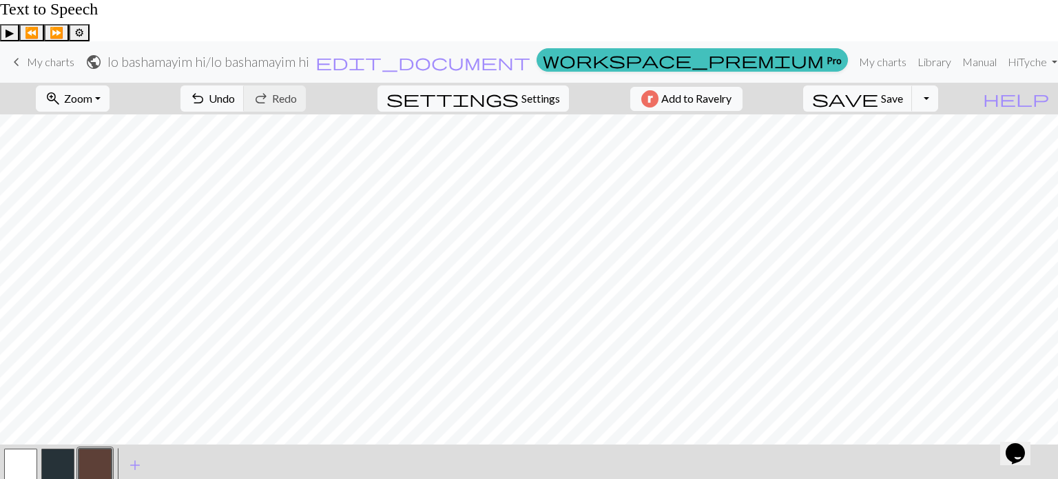
click at [28, 448] on button "button" at bounding box center [20, 464] width 33 height 33
click at [85, 448] on button "button" at bounding box center [94, 464] width 33 height 33
click at [92, 448] on button "button" at bounding box center [94, 464] width 33 height 33
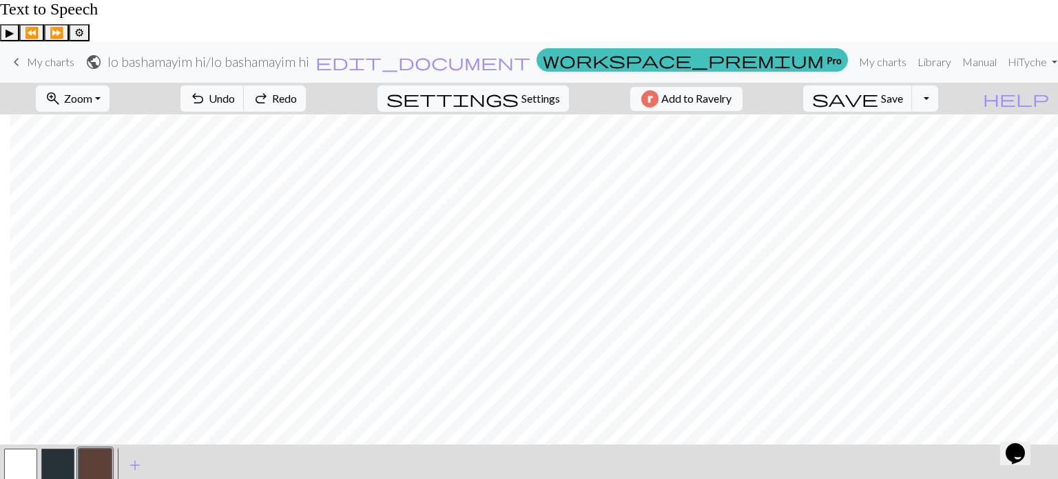
scroll to position [1165, 505]
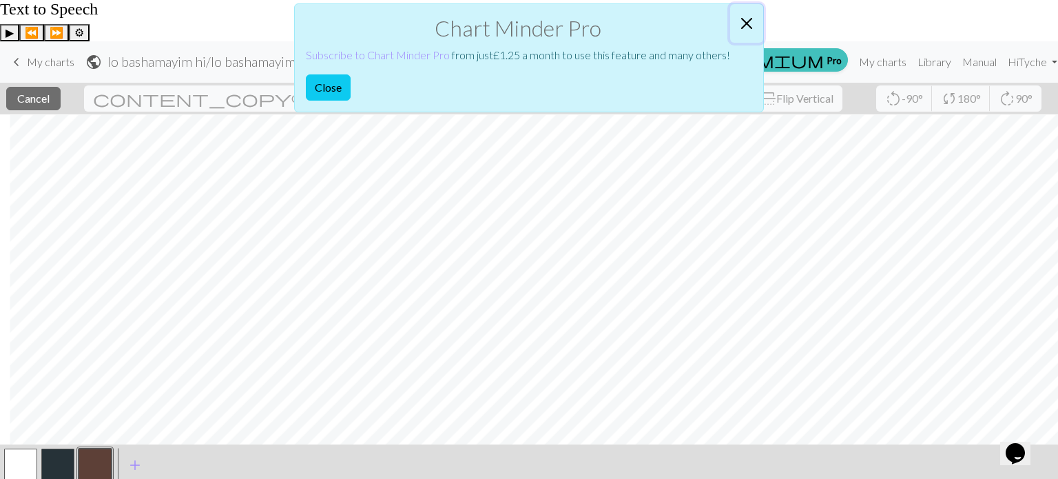
click at [753, 25] on button "Close" at bounding box center [746, 23] width 33 height 39
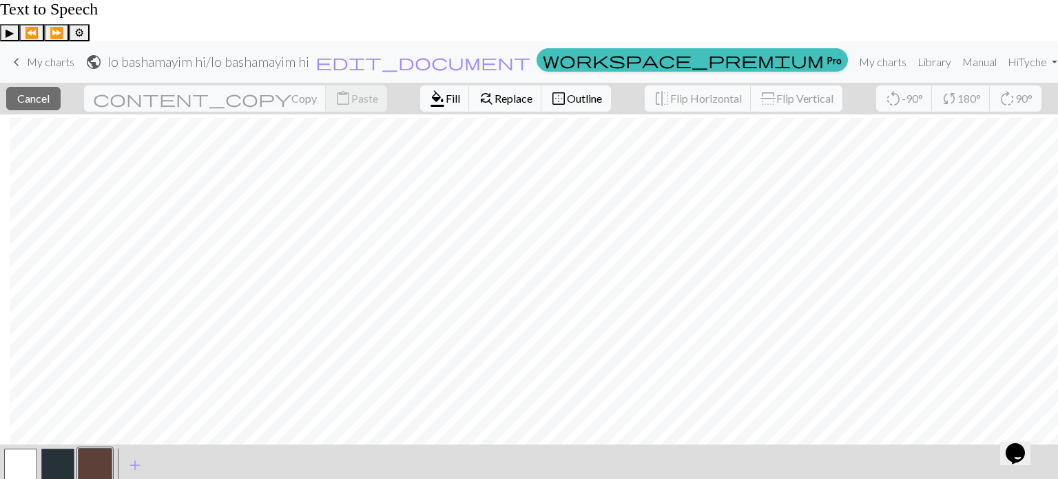
scroll to position [1363, 505]
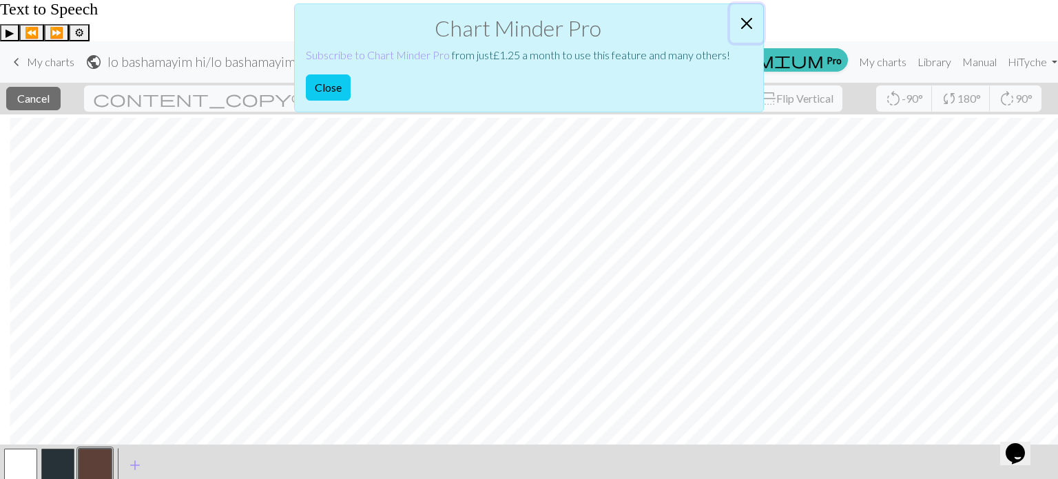
click at [744, 23] on button "Close" at bounding box center [746, 23] width 33 height 39
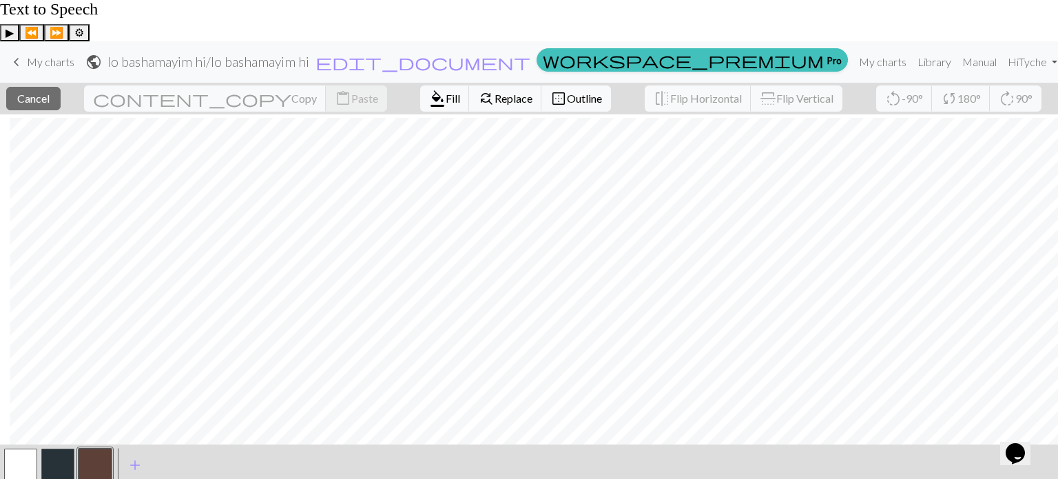
click at [25, 448] on button "button" at bounding box center [20, 464] width 33 height 33
click at [16, 448] on button "button" at bounding box center [20, 464] width 33 height 33
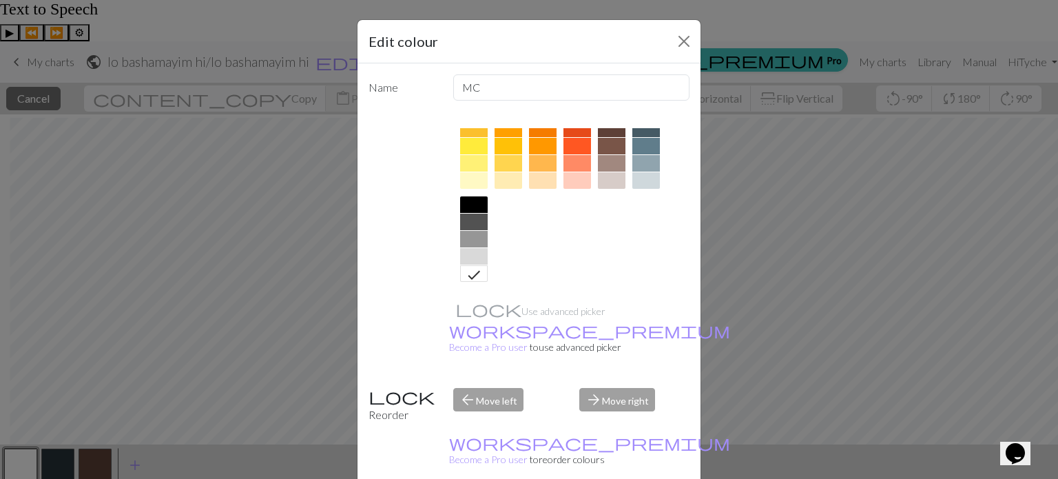
scroll to position [33, 0]
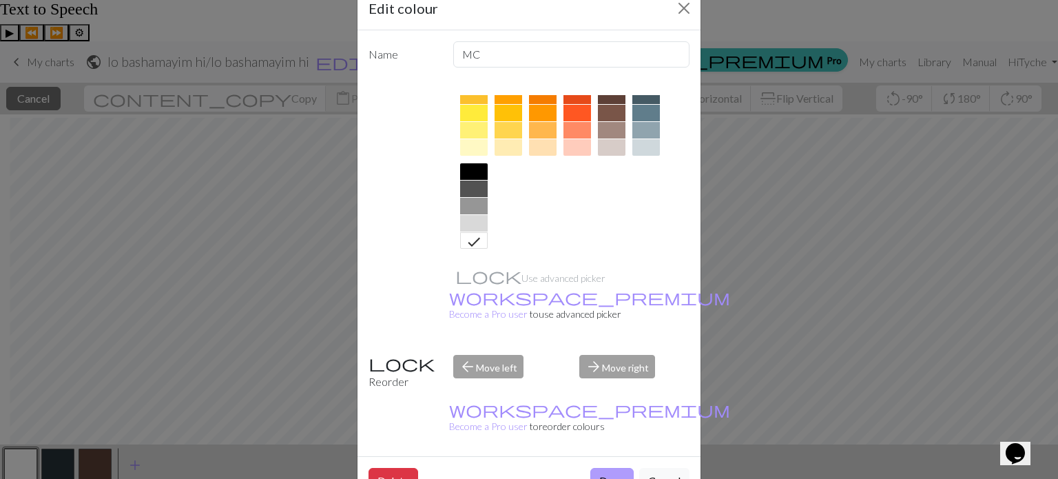
click at [600, 468] on button "Done" at bounding box center [611, 481] width 43 height 26
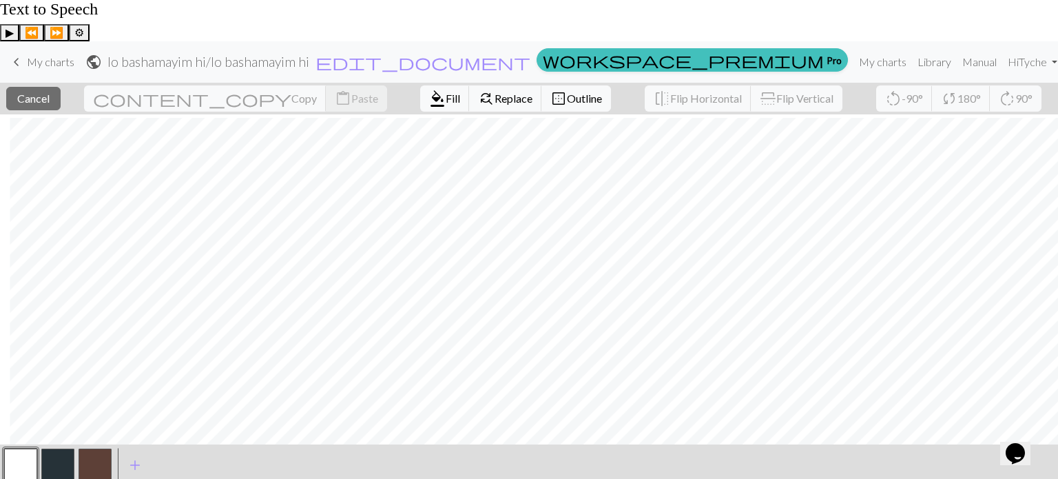
click at [17, 448] on button "button" at bounding box center [20, 464] width 33 height 33
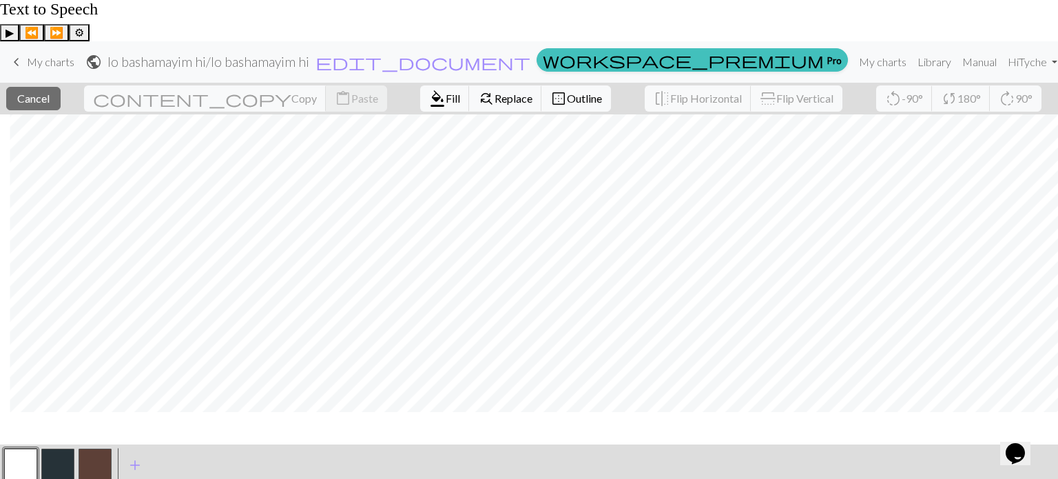
scroll to position [1154, 505]
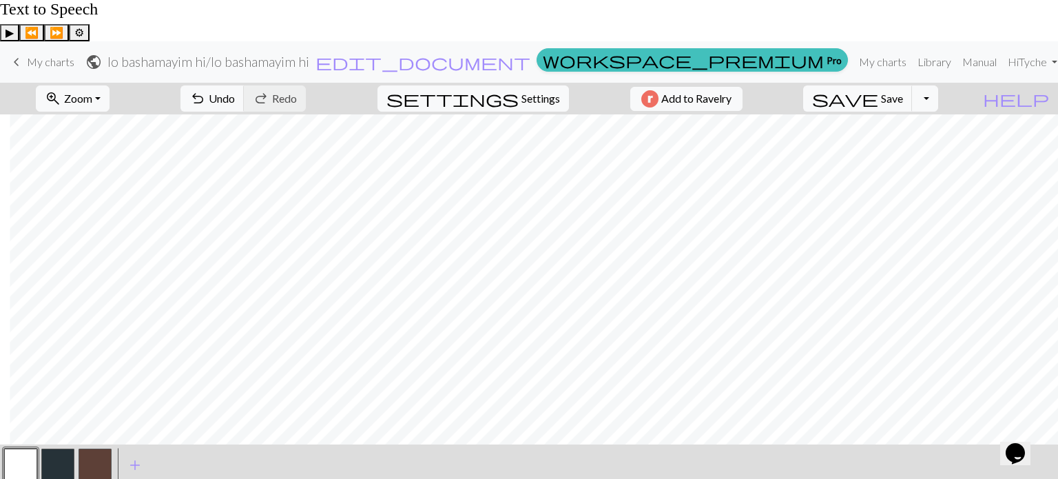
click at [27, 448] on button "button" at bounding box center [20, 464] width 33 height 33
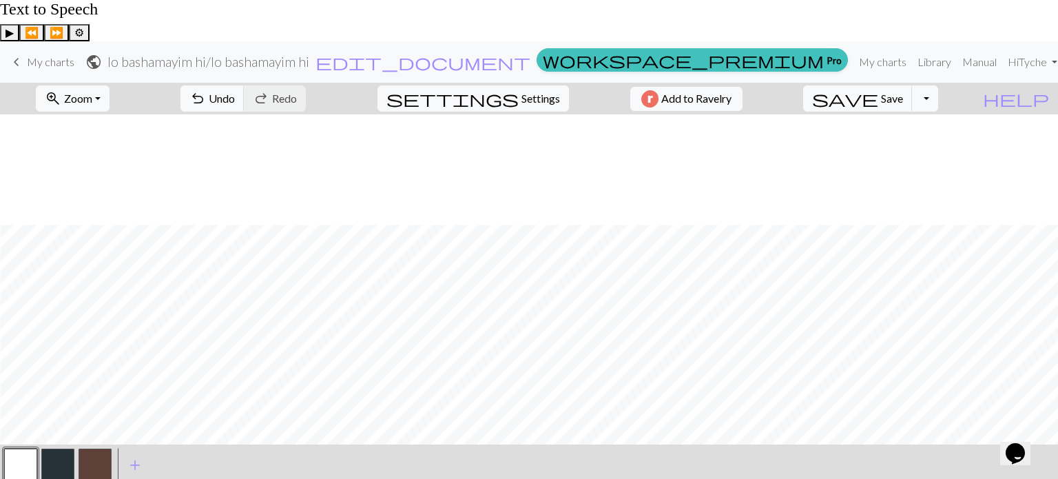
scroll to position [2322, 505]
click at [136, 455] on span "add" at bounding box center [135, 464] width 17 height 19
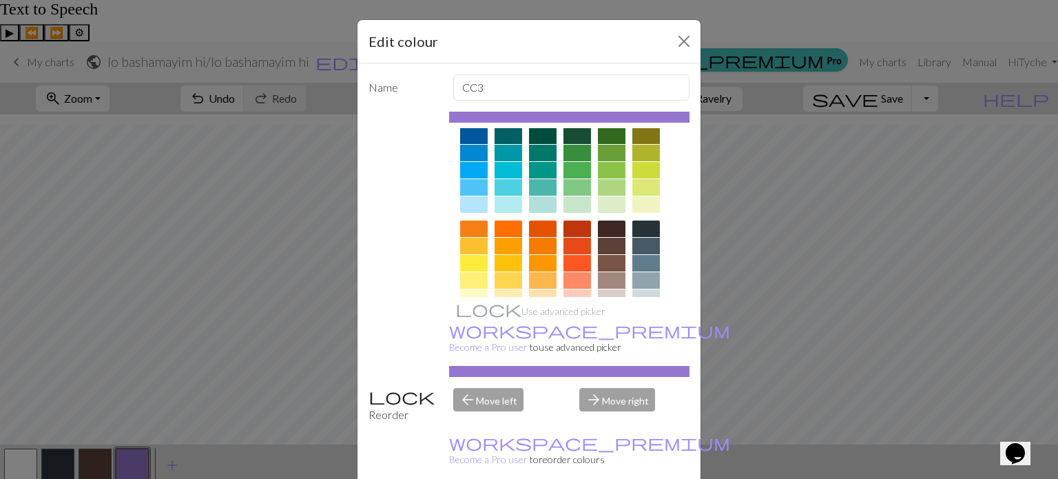
scroll to position [107, 0]
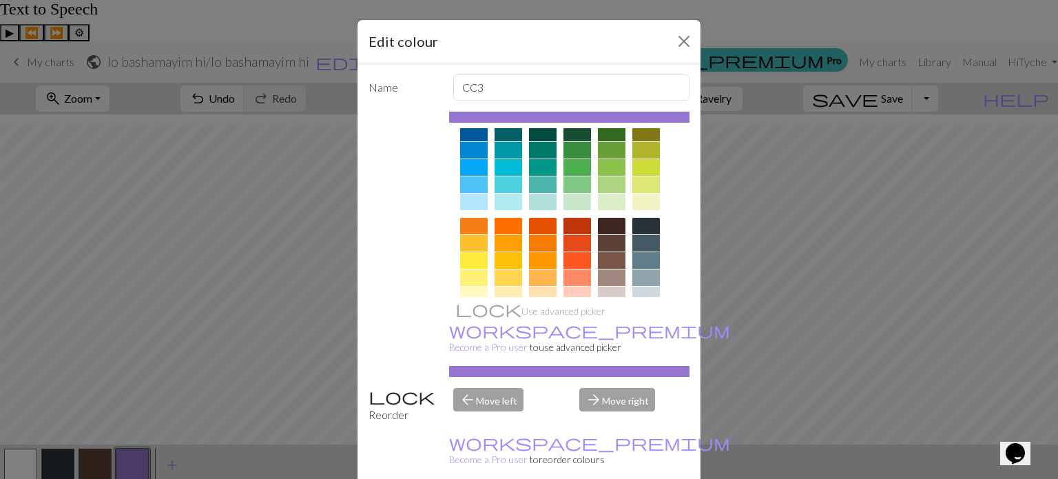
click at [608, 262] on div at bounding box center [612, 260] width 28 height 17
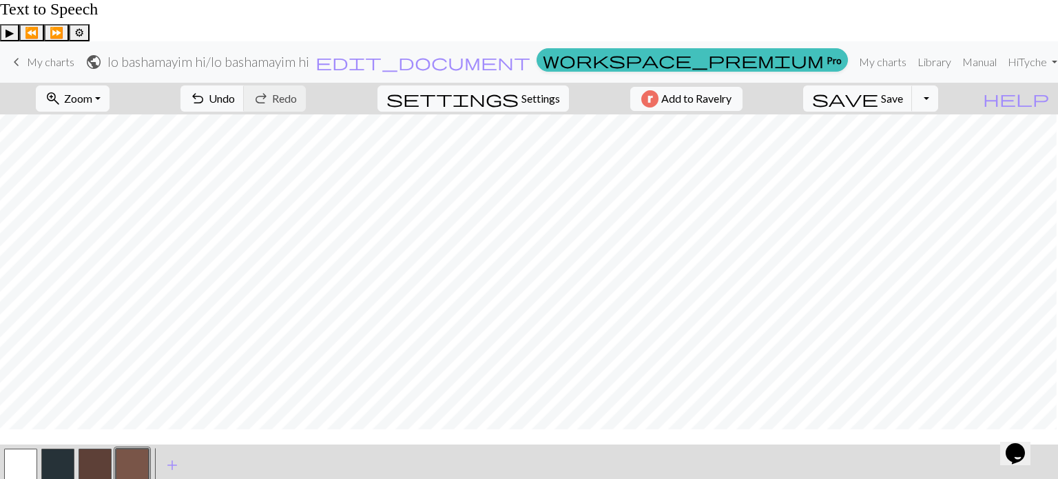
scroll to position [1071, 201]
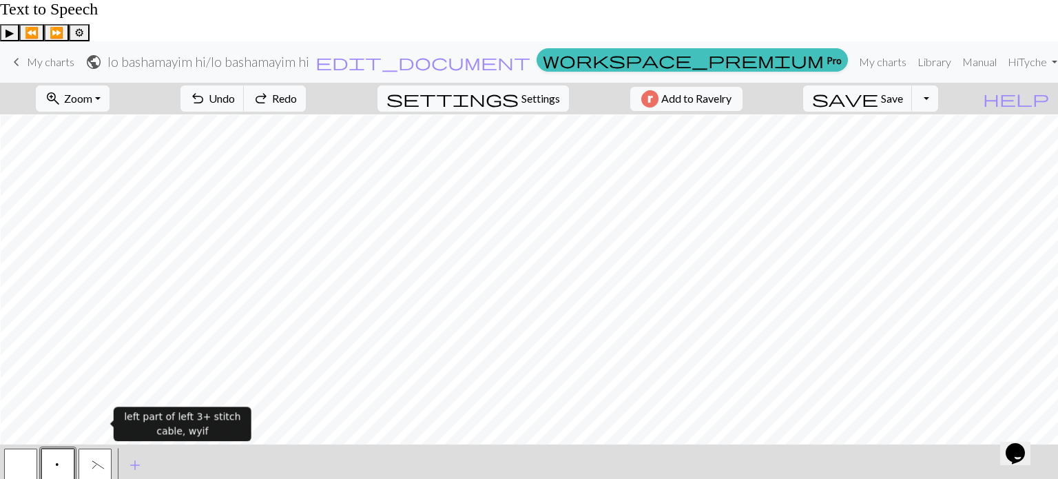
click at [289, 444] on div "< p ( > add Add a symbol" at bounding box center [529, 464] width 1058 height 41
click at [103, 448] on button "(" at bounding box center [94, 464] width 33 height 33
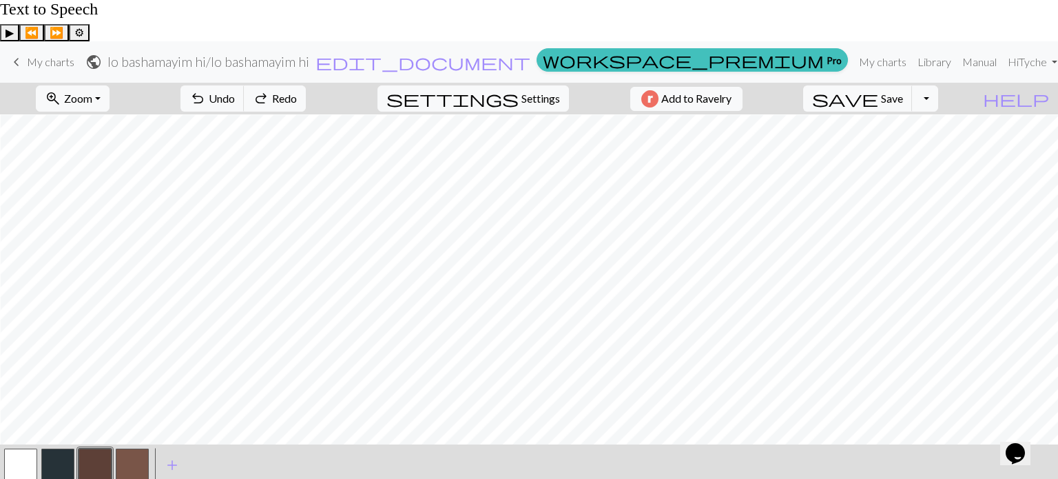
click at [86, 448] on button "button" at bounding box center [94, 464] width 33 height 33
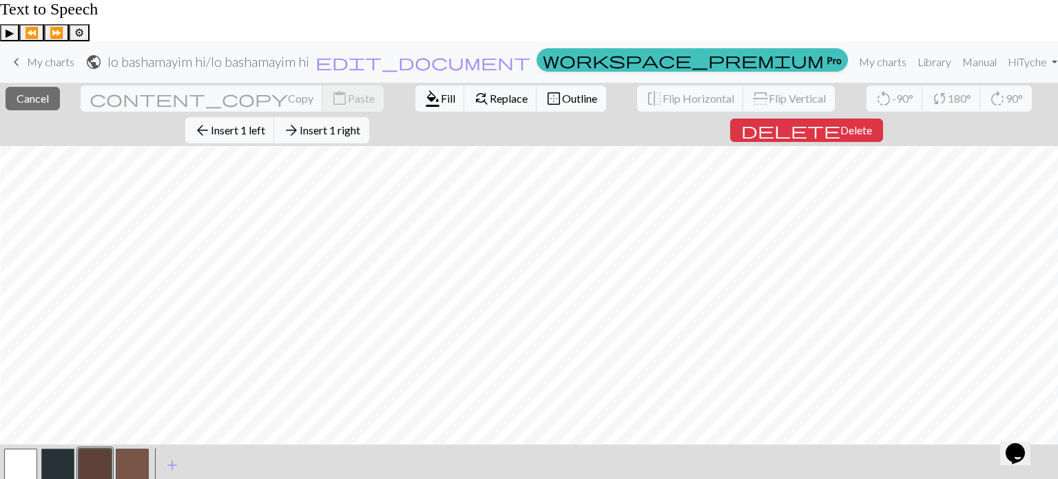
scroll to position [33, 0]
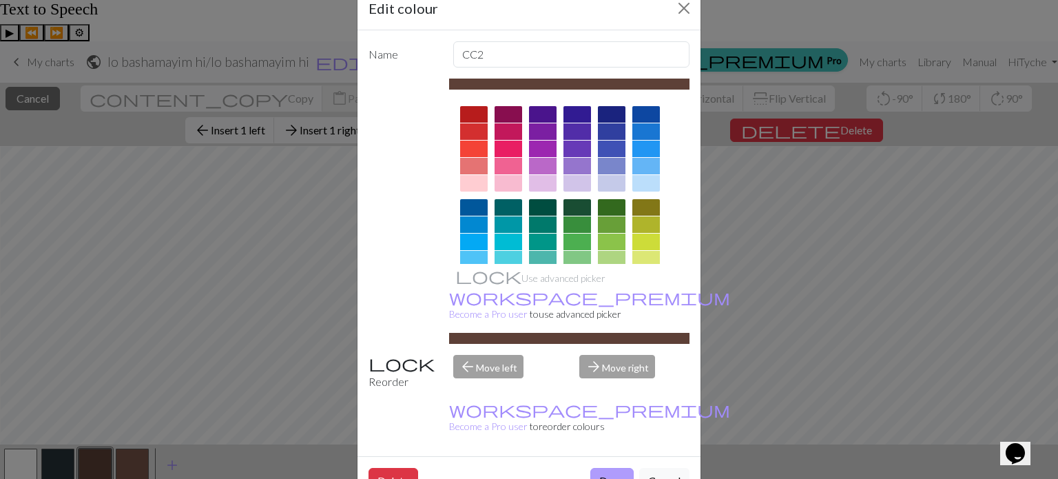
click at [605, 468] on button "Done" at bounding box center [611, 481] width 43 height 26
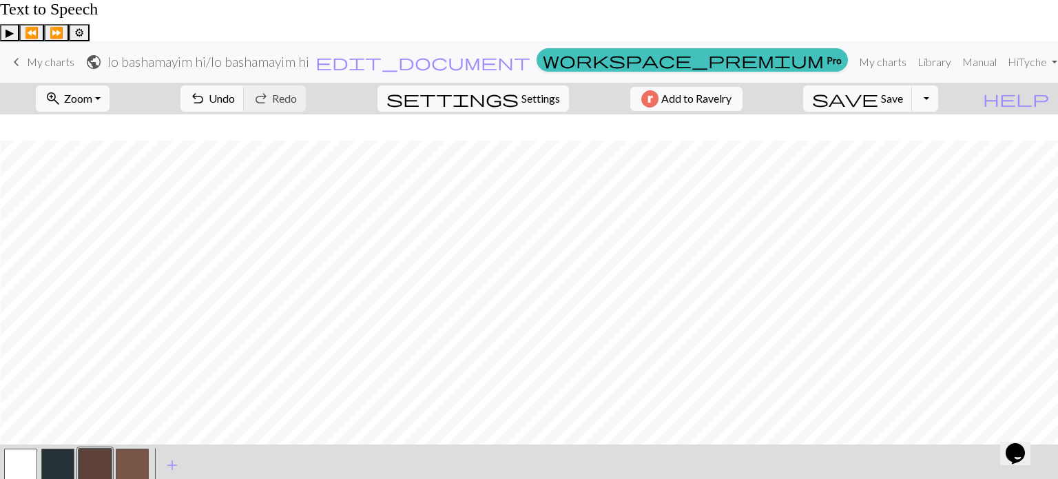
scroll to position [1098, 201]
click at [132, 455] on span "add" at bounding box center [135, 464] width 17 height 19
click at [139, 448] on button "button" at bounding box center [132, 464] width 33 height 33
click at [138, 448] on button "button" at bounding box center [132, 464] width 33 height 33
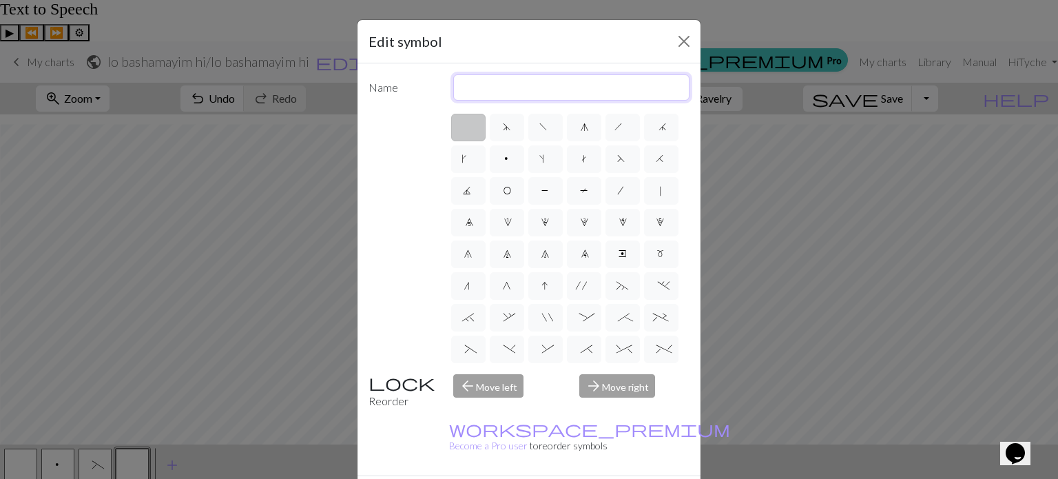
click at [501, 88] on input "text" at bounding box center [571, 87] width 237 height 26
type input "c"
click at [493, 127] on label "d" at bounding box center [507, 128] width 34 height 28
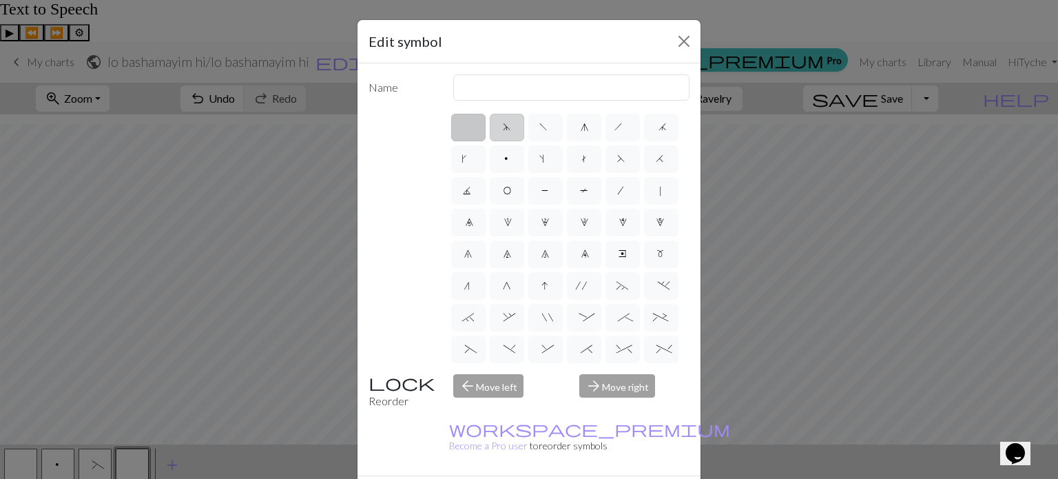
click at [503, 127] on input "d" at bounding box center [507, 122] width 9 height 9
radio input "true"
type input "sk2p"
click at [614, 123] on span "h" at bounding box center [622, 129] width 17 height 14
click at [614, 123] on input "h" at bounding box center [618, 122] width 9 height 9
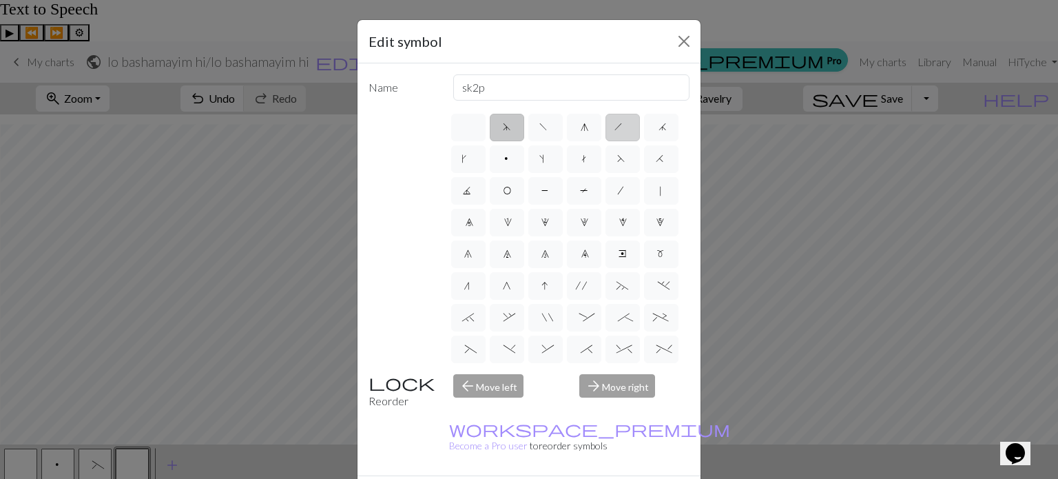
radio input "true"
type input "right leaning decrease"
click at [601, 167] on label "t" at bounding box center [584, 159] width 34 height 28
click at [589, 159] on input "t" at bounding box center [584, 154] width 9 height 9
radio input "true"
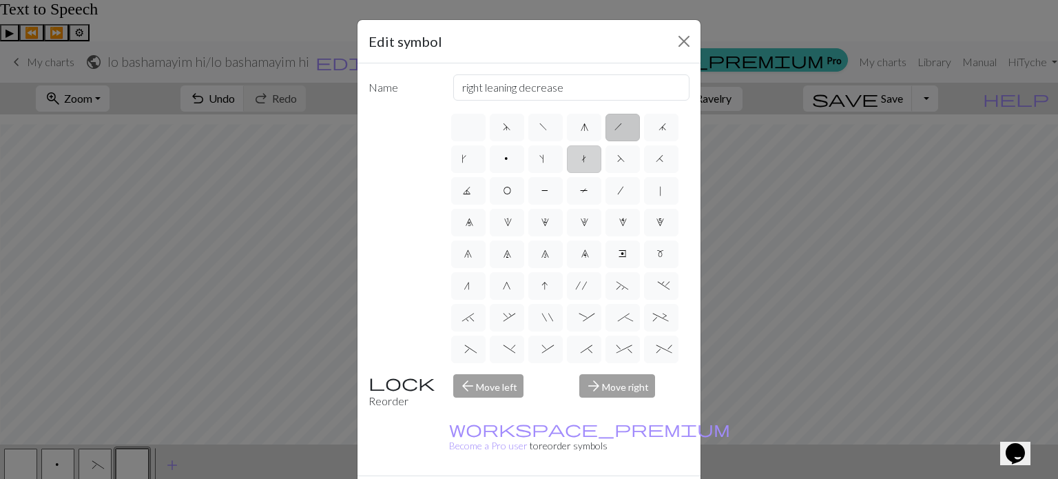
type input "ktbl"
click at [563, 166] on label "s" at bounding box center [545, 159] width 34 height 28
click at [548, 159] on input "s" at bounding box center [543, 154] width 9 height 9
radio input "true"
type input "increase one left leaning"
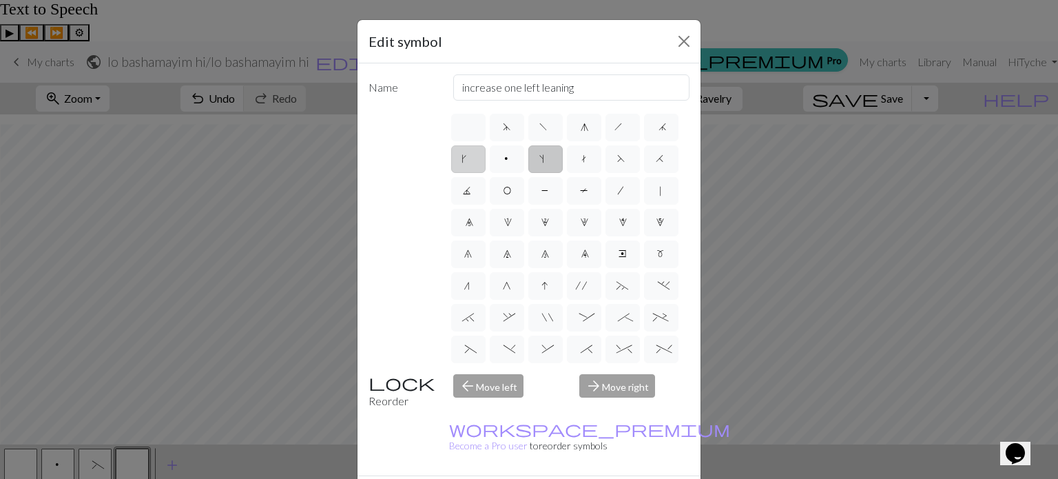
click at [485, 168] on label "k" at bounding box center [468, 159] width 34 height 28
click at [470, 159] on input "k" at bounding box center [465, 154] width 9 height 9
radio input "true"
type input "right leaning increase"
click at [644, 141] on label "j" at bounding box center [661, 128] width 34 height 28
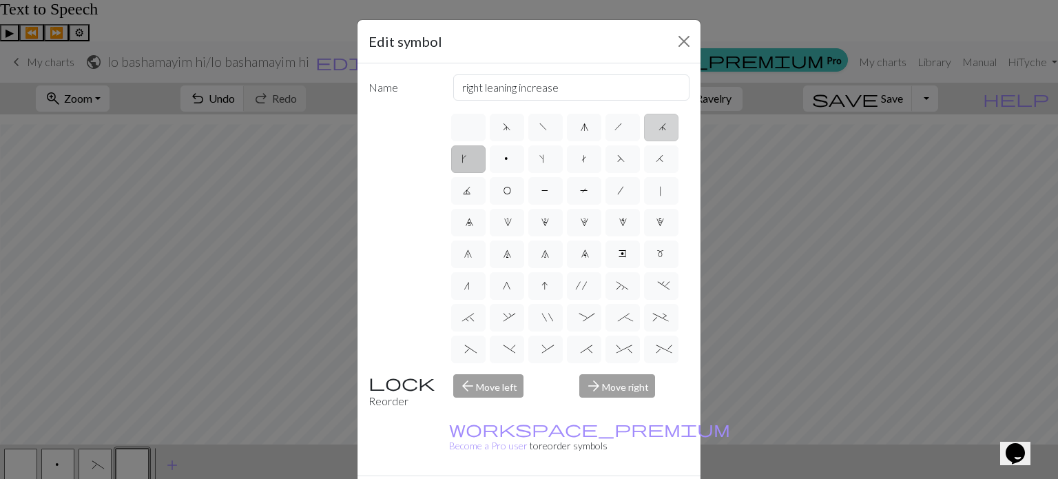
click at [658, 127] on input "j" at bounding box center [662, 122] width 9 height 9
radio input "true"
type input "k3tog"
click at [617, 167] on span "F" at bounding box center [622, 161] width 11 height 14
click at [617, 159] on input "F" at bounding box center [621, 154] width 9 height 9
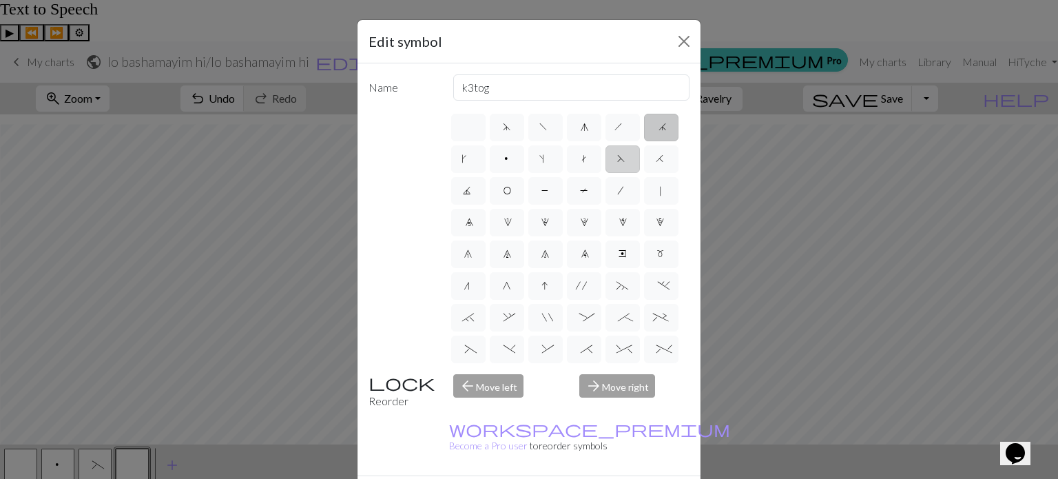
radio input "true"
type input "ssk"
click at [644, 173] on label "H" at bounding box center [661, 159] width 34 height 28
click at [655, 159] on input "H" at bounding box center [659, 154] width 9 height 9
radio input "true"
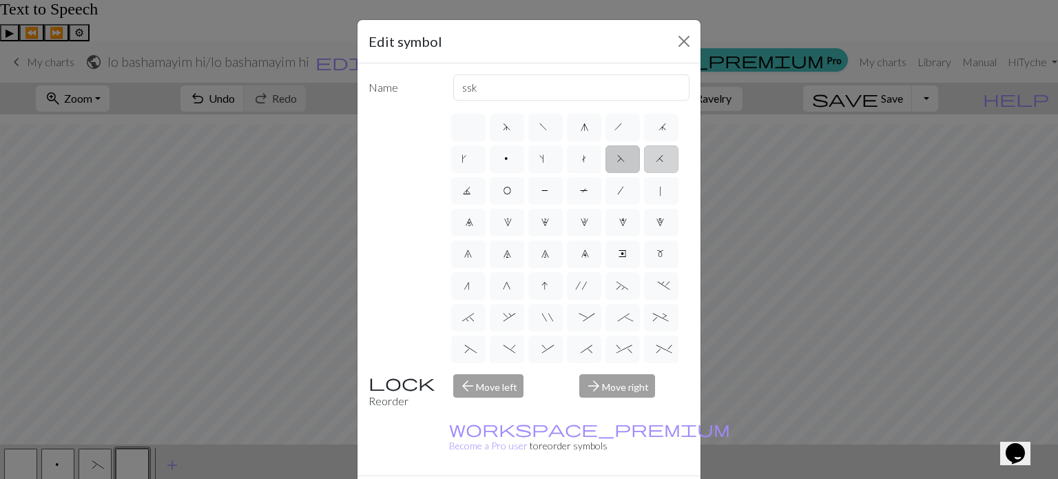
type input "k2tog"
click at [485, 198] on label "J" at bounding box center [468, 191] width 34 height 28
click at [472, 191] on input "J" at bounding box center [467, 186] width 9 height 9
radio input "true"
type input "p3tog"
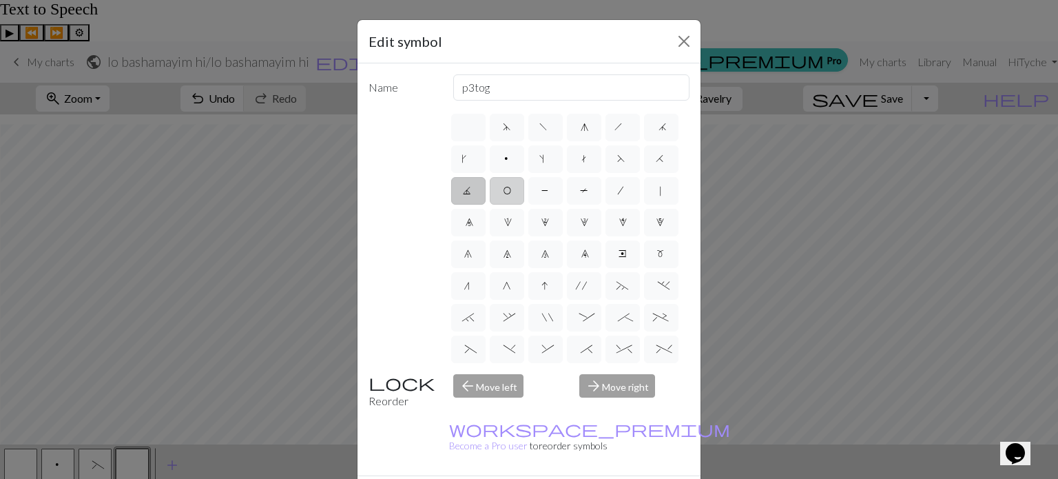
click at [524, 200] on label "O" at bounding box center [507, 191] width 34 height 28
click at [512, 191] on input "O" at bounding box center [507, 186] width 9 height 9
radio input "true"
type input "yo"
click at [563, 200] on label "P" at bounding box center [545, 191] width 34 height 28
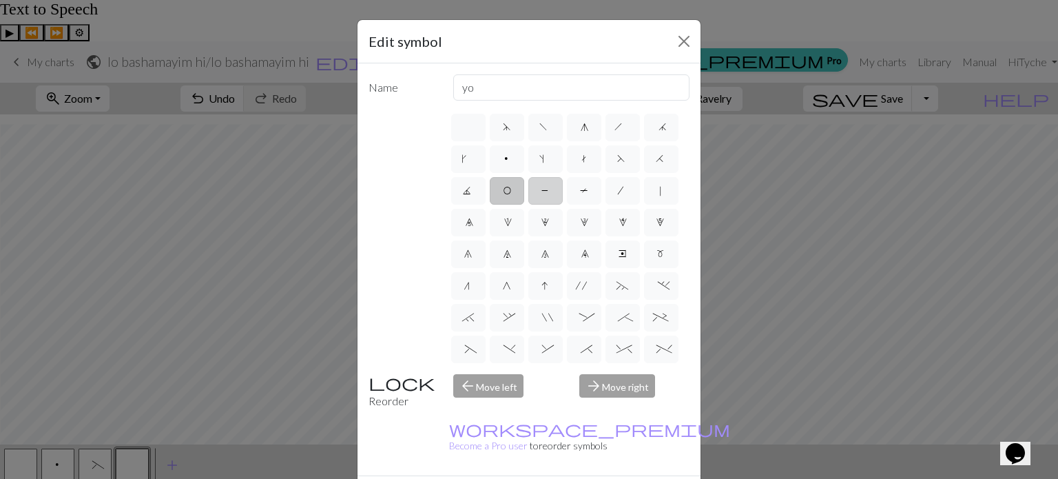
click at [550, 191] on input "P" at bounding box center [545, 186] width 9 height 9
radio input "true"
type input "purl"
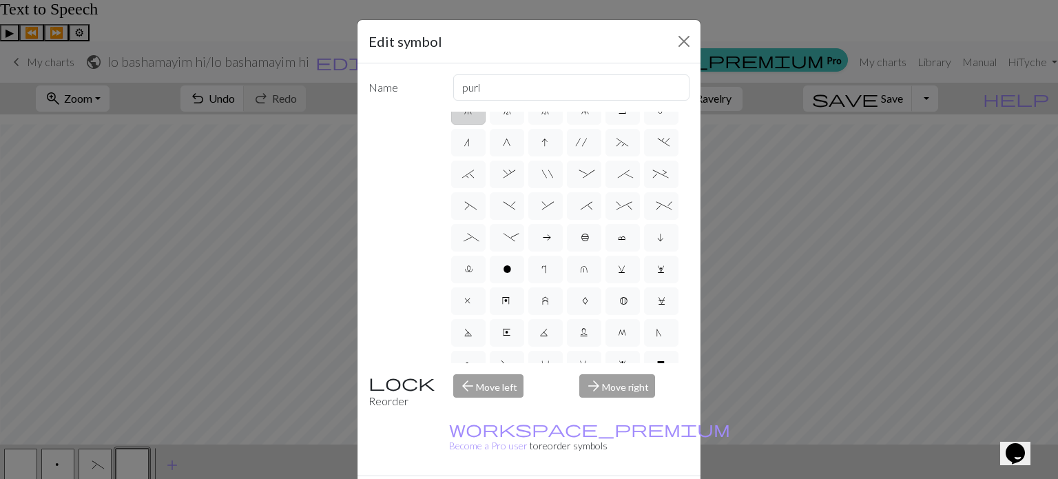
scroll to position [146, 0]
click at [580, 211] on span "*" at bounding box center [583, 205] width 6 height 14
click at [580, 340] on input "*" at bounding box center [584, 344] width 9 height 9
radio input "true"
type input "right part of right 3+ stitch cable, wyib"
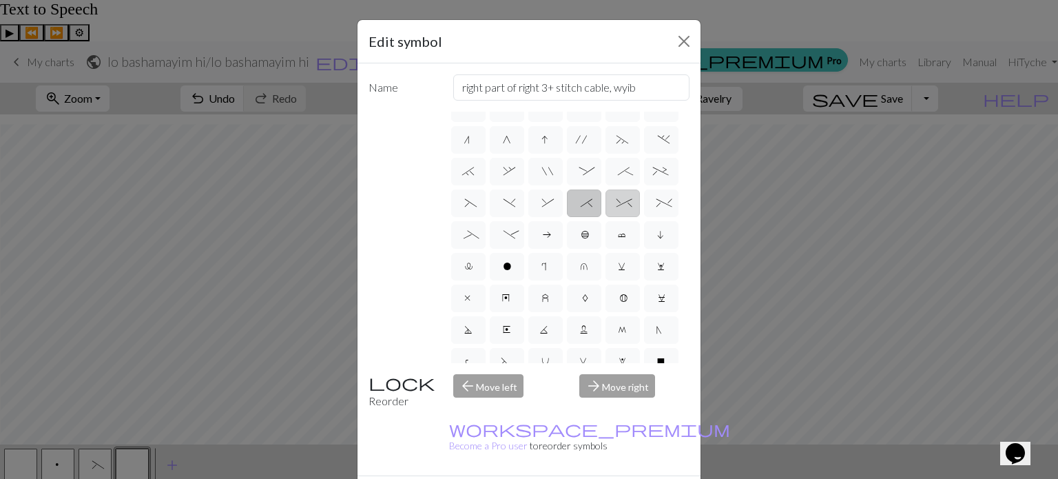
click at [605, 217] on label "^" at bounding box center [622, 203] width 34 height 28
click at [616, 340] on input "^" at bounding box center [620, 344] width 9 height 9
radio input "true"
type input "2 stitch right twist cable"
click at [656, 211] on span "%" at bounding box center [661, 205] width 10 height 14
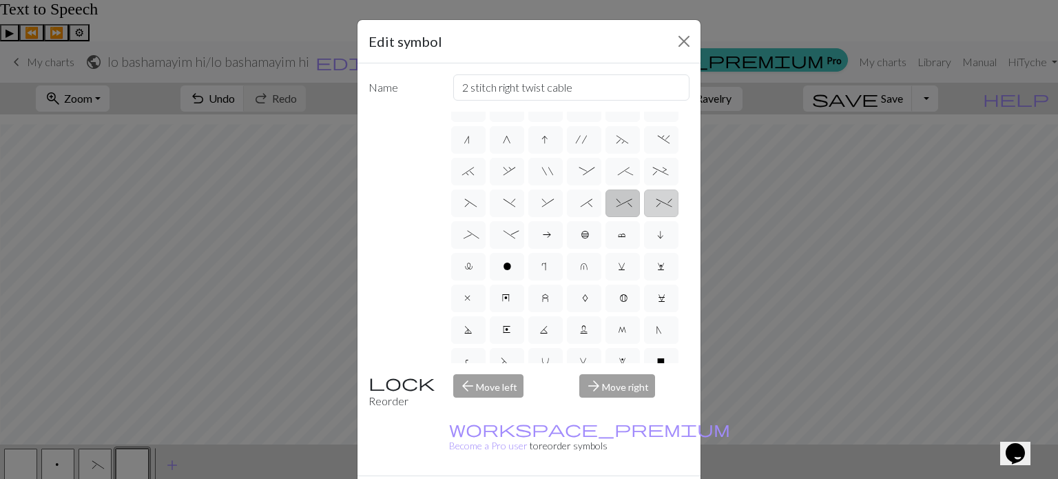
click at [656, 340] on input "%" at bounding box center [660, 344] width 9 height 9
radio input "true"
type input "2 stitch left twist cable"
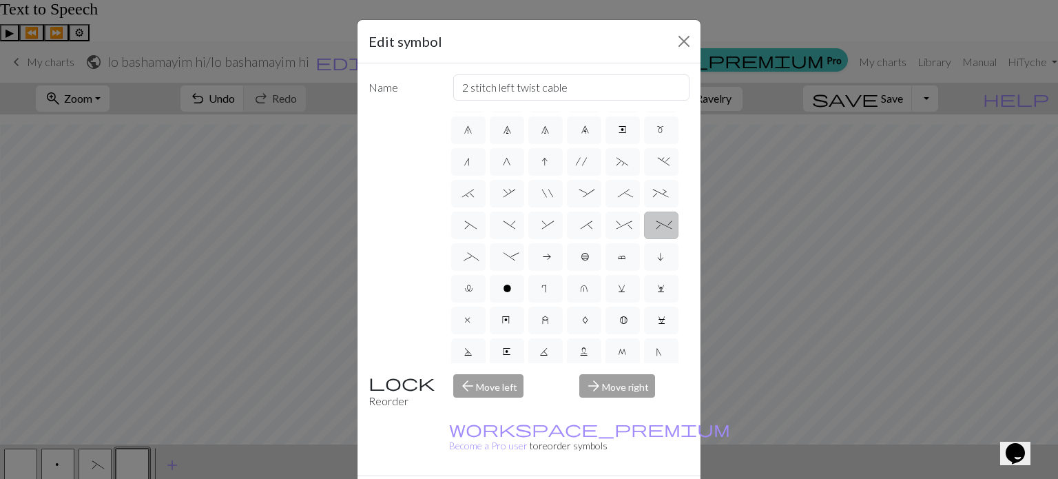
scroll to position [55, 0]
click at [580, 263] on div "d f g h j k p s t F H J O P T / | 0 1 2 3 4 5 6 7 8 9 e m n G I ' ~ . ` , " : ;…" at bounding box center [569, 237] width 241 height 251
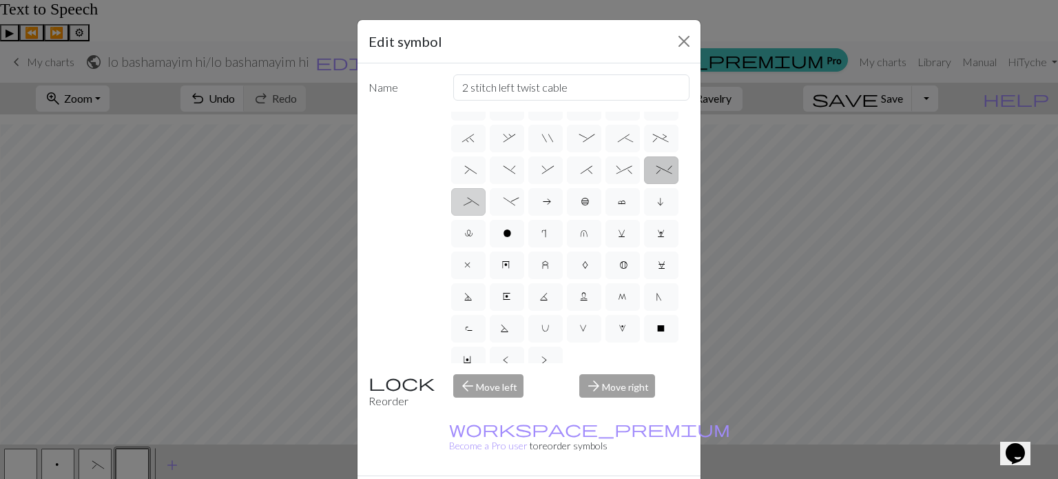
click at [472, 210] on span "_" at bounding box center [467, 203] width 9 height 14
click at [472, 372] on input "_" at bounding box center [467, 376] width 9 height 9
radio input "true"
type input "Left part of left 4+ cable"
click at [510, 210] on span "-" at bounding box center [506, 203] width 6 height 14
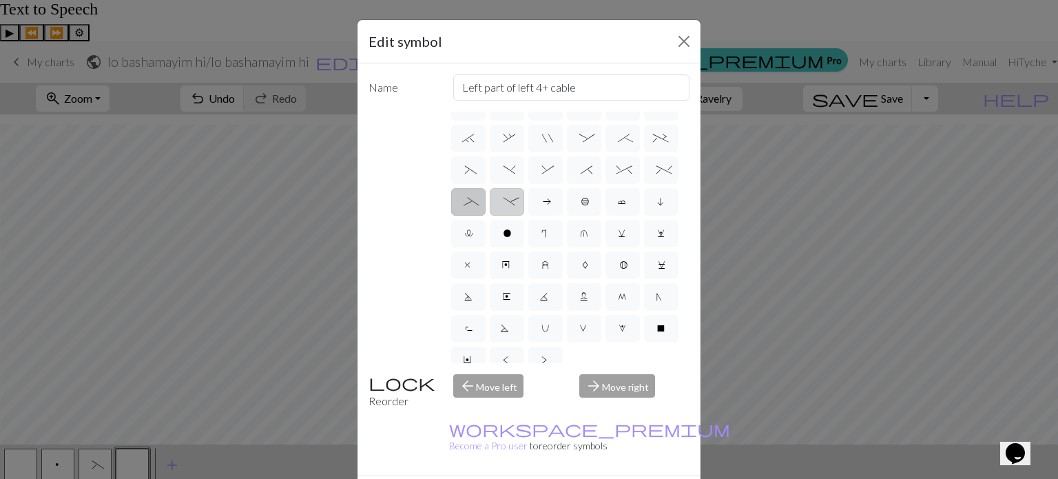
click at [512, 372] on input "-" at bounding box center [507, 376] width 9 height 9
radio input "true"
type input "Right part of left 4+ cable"
click at [580, 178] on span "*" at bounding box center [583, 172] width 6 height 14
click at [580, 340] on input "*" at bounding box center [584, 344] width 9 height 9
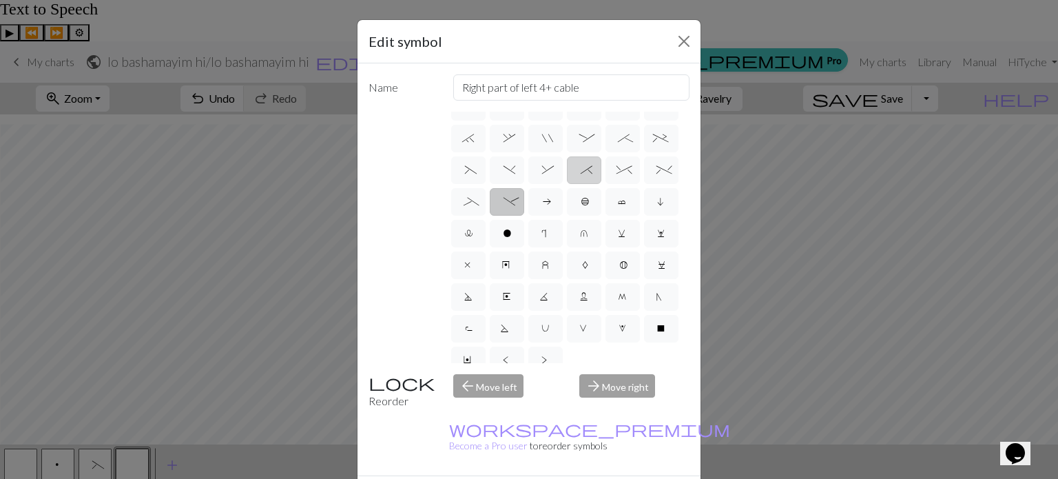
radio input "true"
type input "right part of right 3+ stitch cable, wyib"
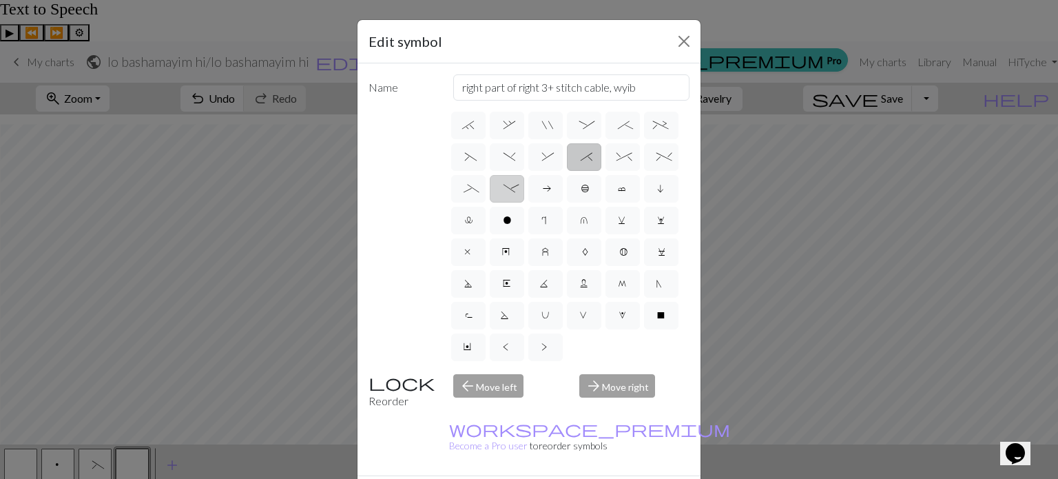
scroll to position [286, 0]
click at [563, 270] on label "K" at bounding box center [545, 284] width 34 height 28
click at [549, 467] on input "K" at bounding box center [544, 471] width 9 height 9
radio input "true"
type input "p2tog tbl"
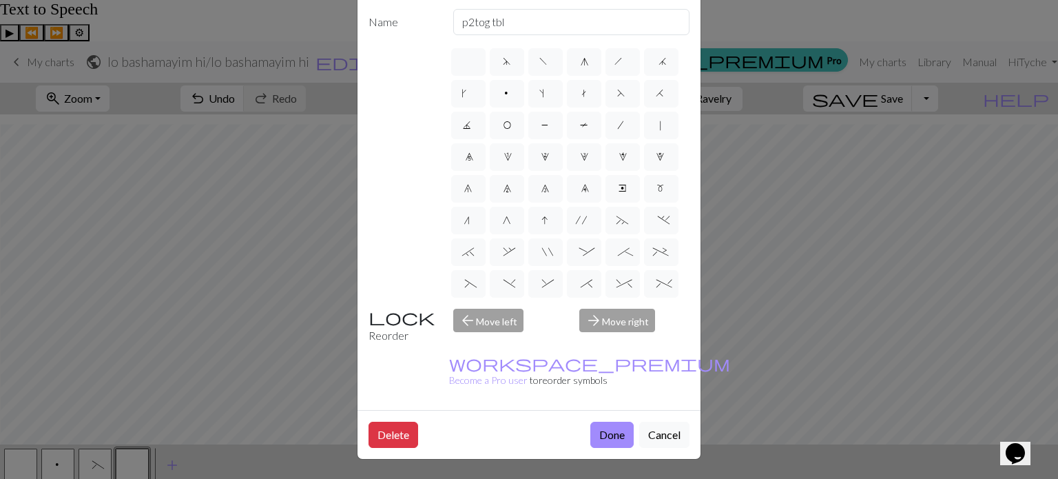
scroll to position [0, 0]
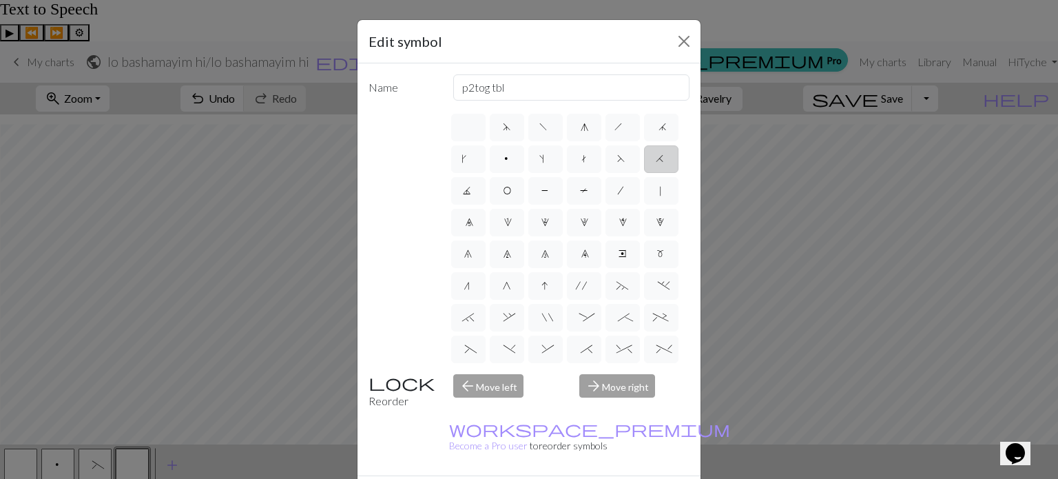
click at [655, 167] on span "H" at bounding box center [660, 161] width 11 height 14
click at [655, 159] on input "H" at bounding box center [659, 154] width 9 height 9
radio input "true"
type input "k2tog"
click at [617, 167] on span "F" at bounding box center [622, 161] width 11 height 14
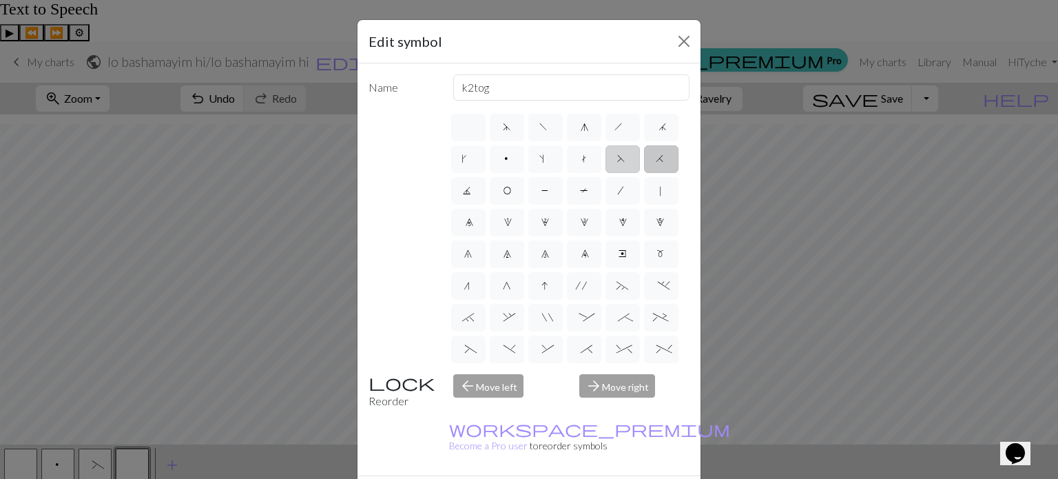
click at [617, 159] on input "F" at bounding box center [621, 154] width 9 height 9
radio input "true"
click at [525, 82] on input "ssk" at bounding box center [571, 87] width 237 height 26
type input "s"
type input "cross"
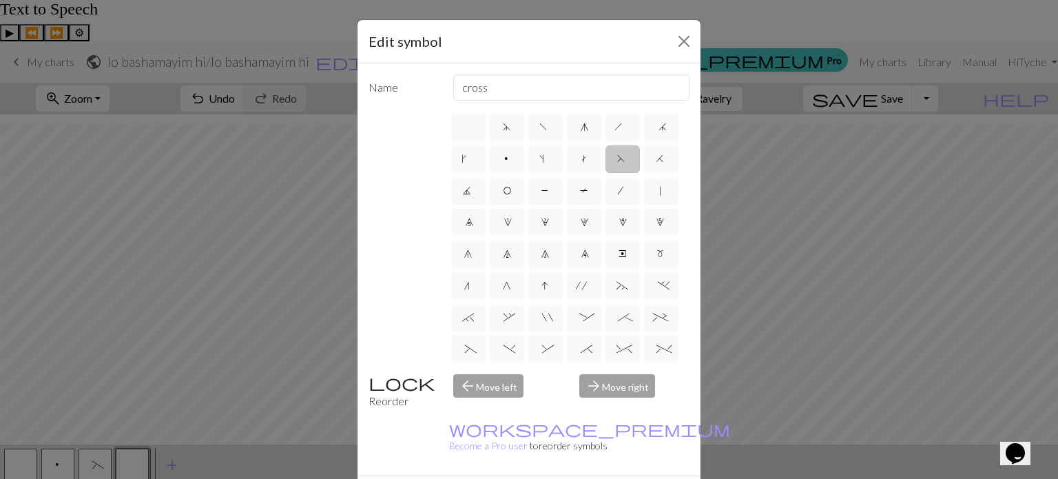
click at [397, 228] on div "d f g h j k p s t F H J O P T / | 0 1 2 3 4 5 6 7 8 9 e m n G I ' ~ . ` , " : ;…" at bounding box center [528, 237] width 321 height 251
click at [507, 86] on input "cross" at bounding box center [571, 87] width 237 height 26
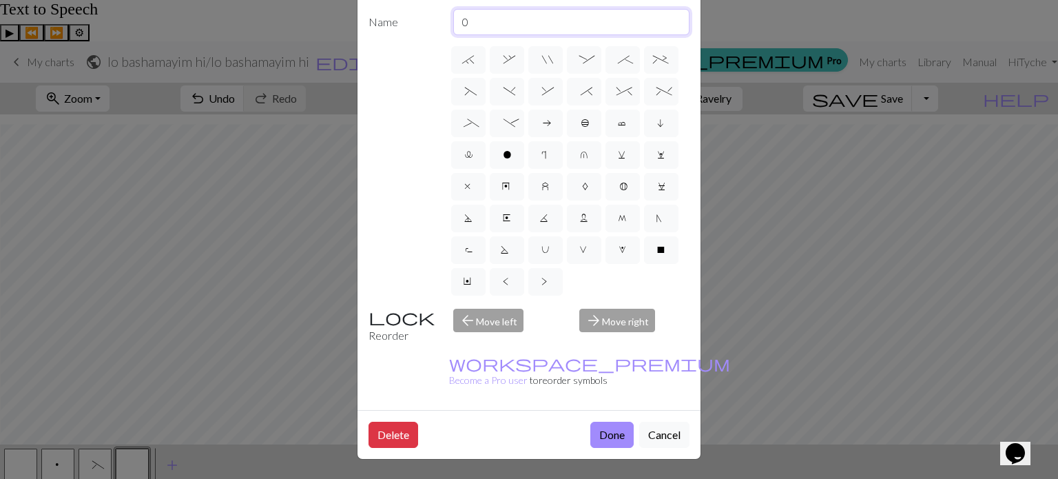
scroll to position [80, 0]
type input "0"
click at [524, 87] on label ")" at bounding box center [507, 92] width 34 height 28
click at [512, 275] on input ")" at bounding box center [507, 279] width 9 height 9
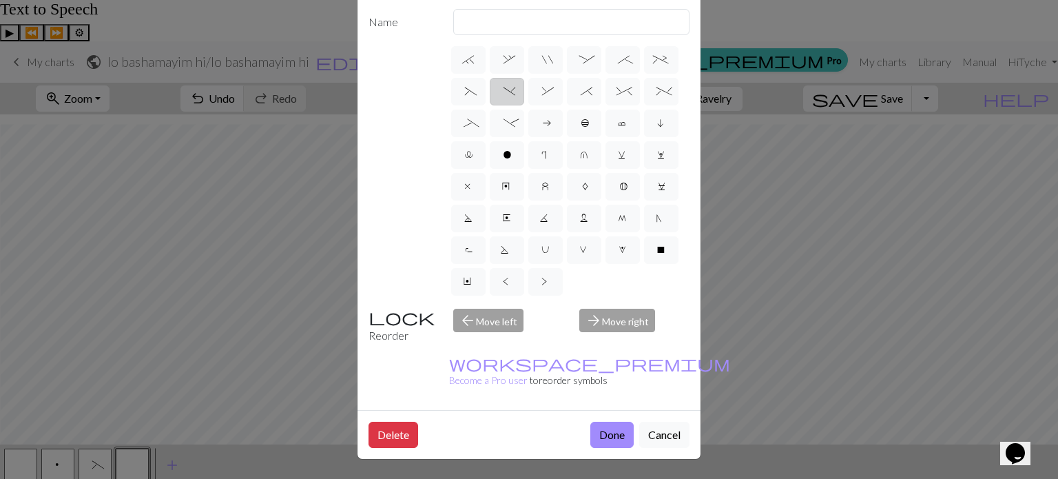
radio input "true"
type input "right part of left 3+ stitch cable, wyif"
click at [563, 88] on label "&" at bounding box center [545, 92] width 34 height 28
click at [551, 275] on input "&" at bounding box center [546, 279] width 9 height 9
radio input "true"
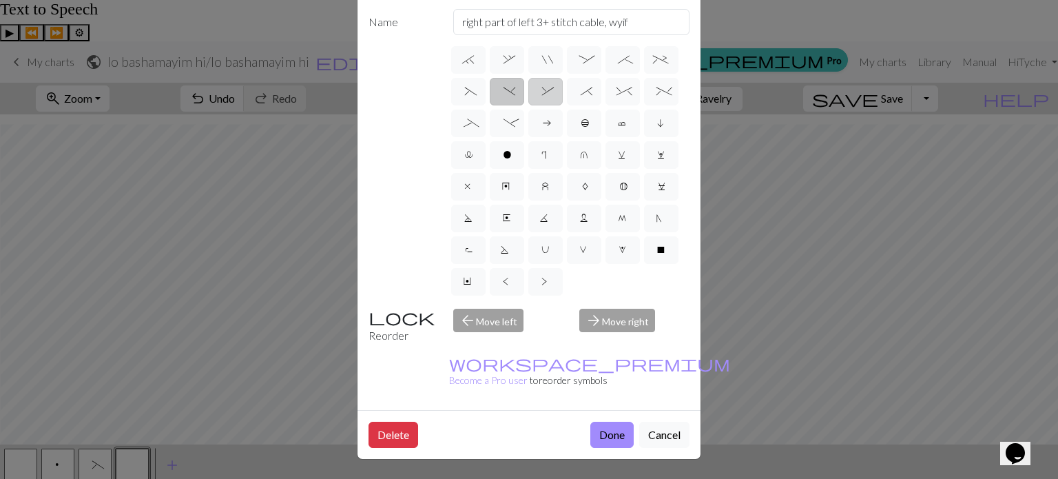
type input "left part of right 3+ stitch cable, wyib"
click at [524, 80] on label ")" at bounding box center [507, 92] width 34 height 28
click at [512, 275] on input ")" at bounding box center [507, 279] width 9 height 9
radio input "true"
type input "right part of left 3+ stitch cable, wyif"
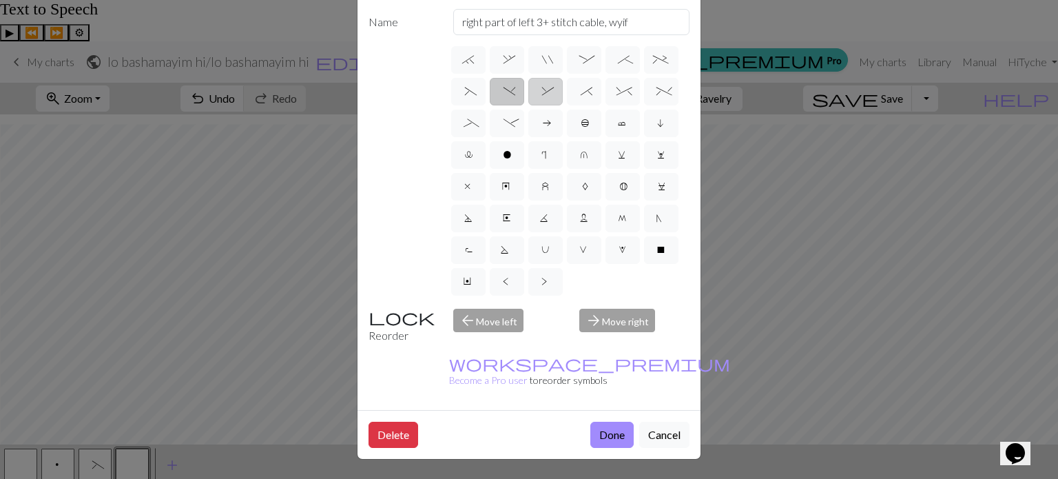
click at [548, 86] on span "&" at bounding box center [545, 93] width 6 height 14
click at [551, 275] on input "&" at bounding box center [546, 279] width 9 height 9
radio input "true"
type input "left part of right 3+ stitch cable, wyib"
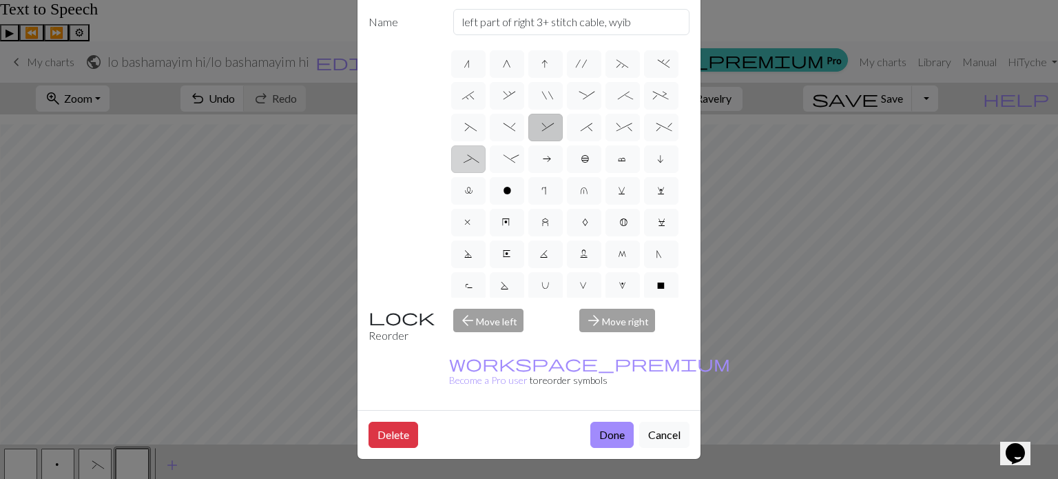
scroll to position [146, 0]
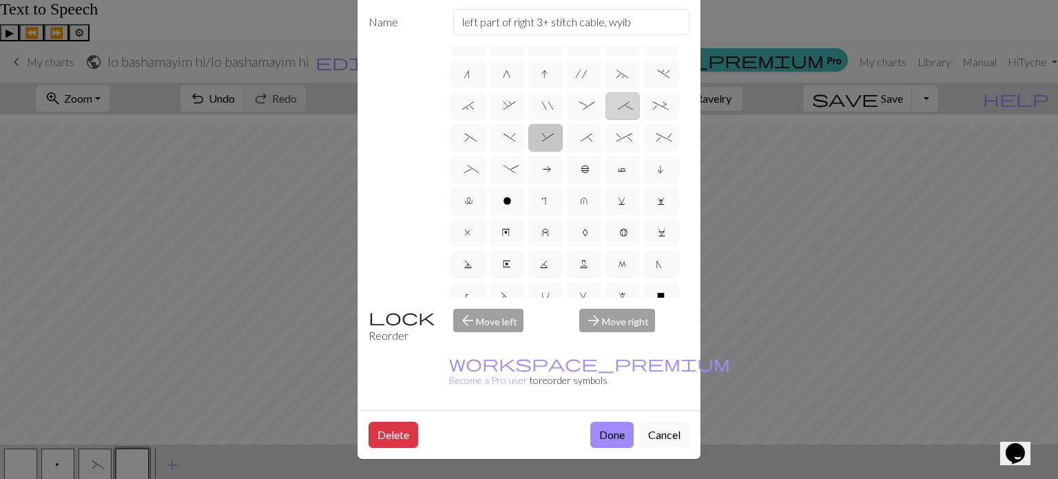
click at [618, 114] on span ";" at bounding box center [622, 108] width 9 height 14
click at [618, 243] on input ";" at bounding box center [622, 247] width 9 height 9
radio input "true"
type input "right part of 4+ stitch cable wyib"
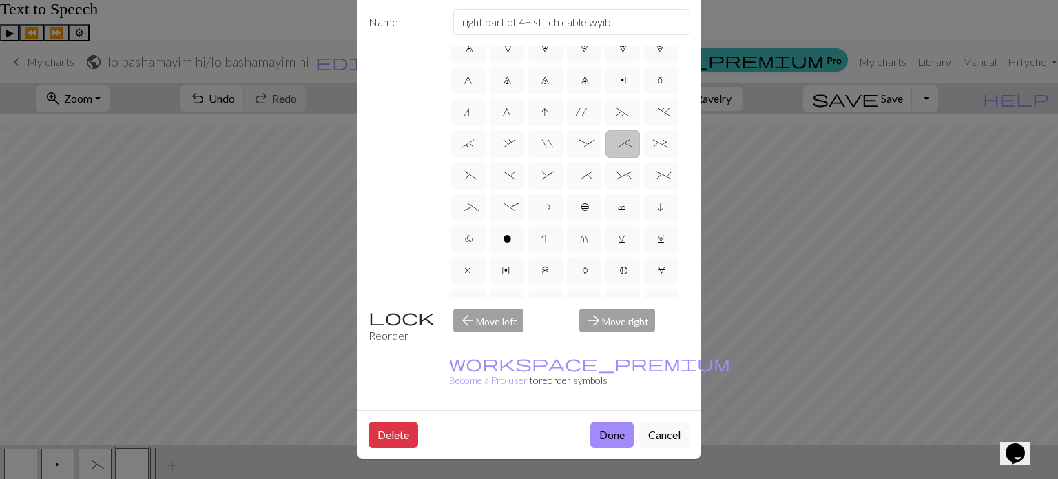
scroll to position [107, 0]
click at [656, 185] on span "%" at bounding box center [661, 178] width 10 height 14
click at [656, 275] on input "%" at bounding box center [660, 279] width 9 height 9
radio input "true"
type input "2 stitch left twist cable"
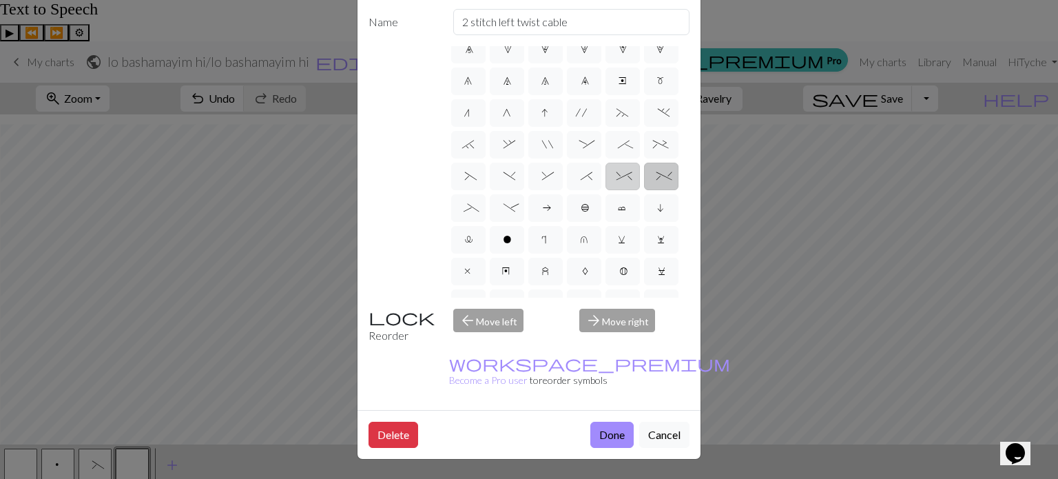
click at [616, 185] on span "^" at bounding box center [622, 178] width 12 height 14
click at [616, 275] on input "^" at bounding box center [620, 279] width 9 height 9
radio input "true"
type input "2 stitch right twist cable"
click at [567, 190] on label "*" at bounding box center [584, 176] width 34 height 28
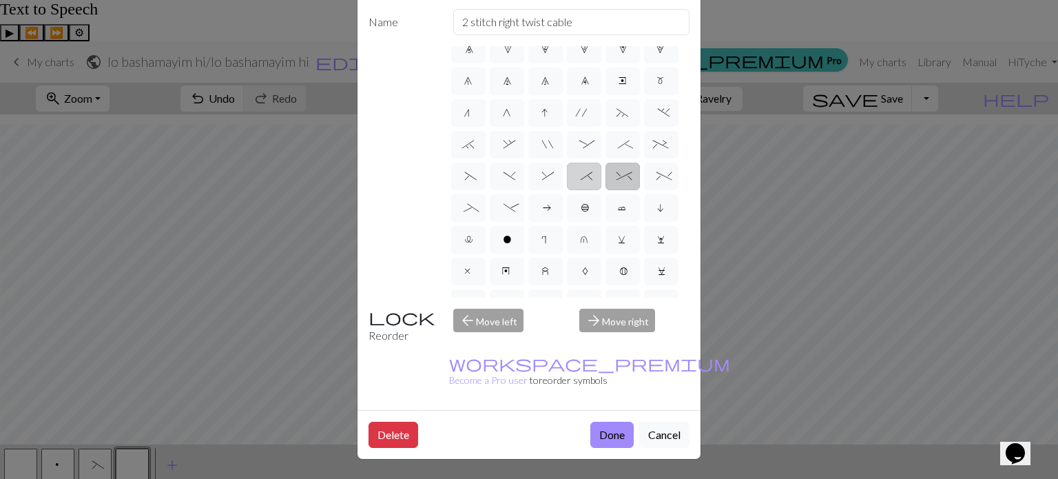
click at [580, 275] on input "*" at bounding box center [584, 279] width 9 height 9
radio input "true"
type input "right part of right 3+ stitch cable, wyib"
click at [656, 185] on span "%" at bounding box center [661, 178] width 10 height 14
click at [656, 275] on input "%" at bounding box center [660, 279] width 9 height 9
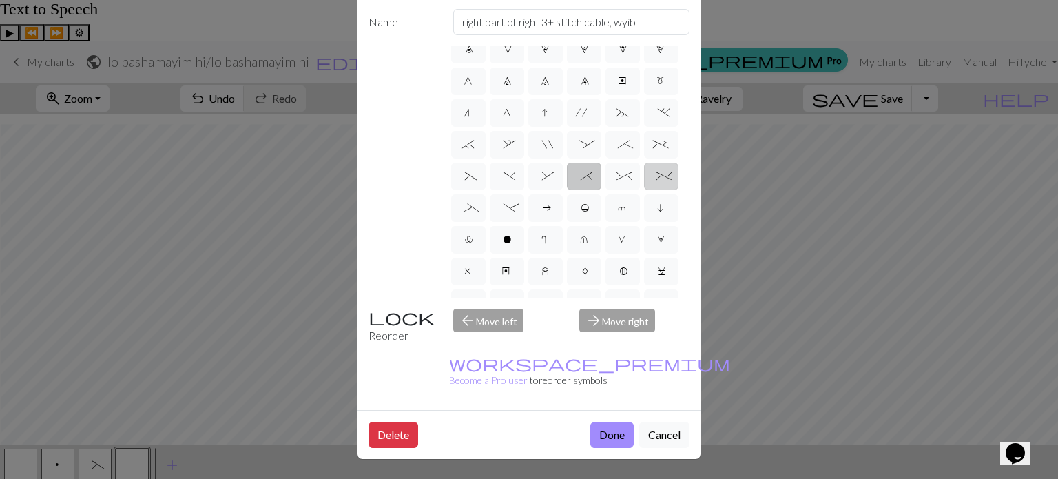
radio input "true"
type input "2 stitch left twist cable"
click at [616, 421] on button "Done" at bounding box center [611, 434] width 43 height 26
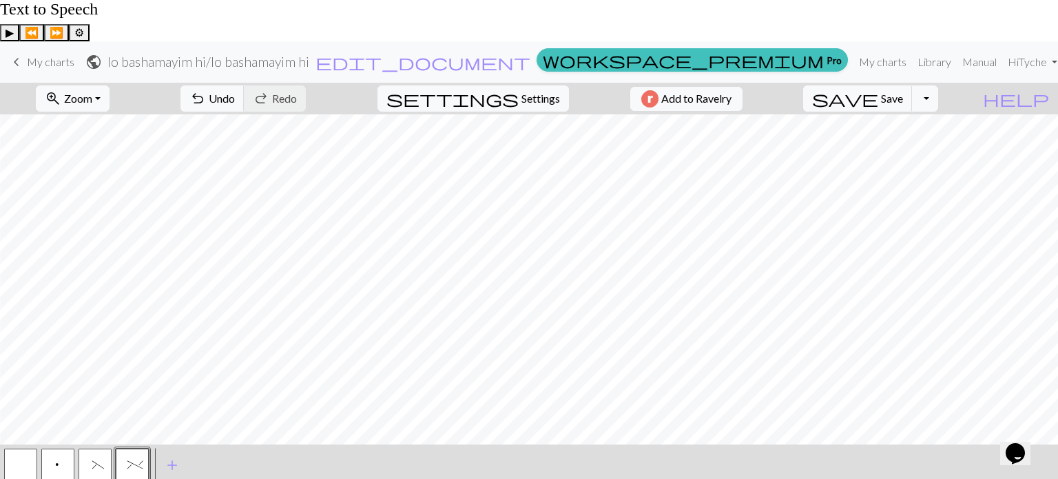
scroll to position [4010, 3012]
click at [96, 448] on button "button" at bounding box center [94, 464] width 33 height 33
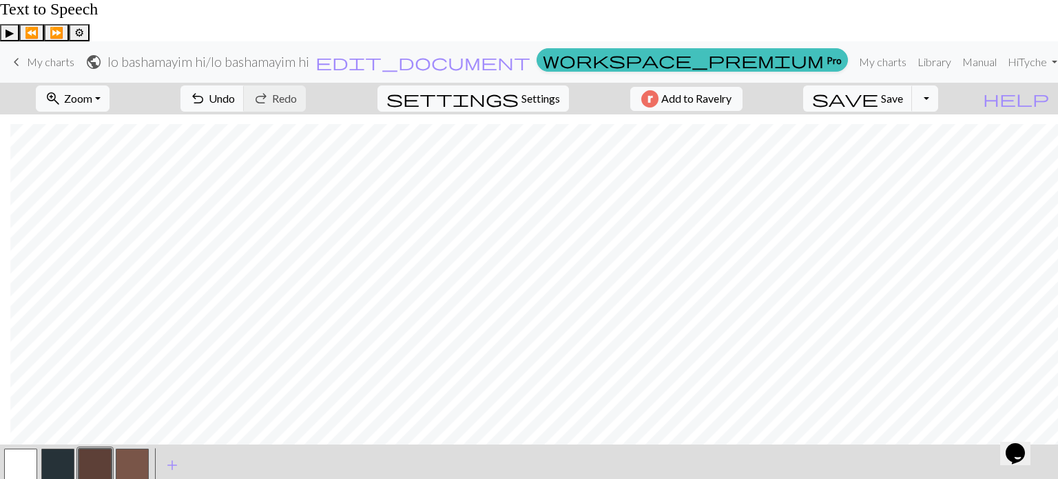
scroll to position [848, 27]
click at [20, 448] on button "button" at bounding box center [20, 464] width 33 height 33
click at [17, 448] on button "button" at bounding box center [20, 464] width 33 height 33
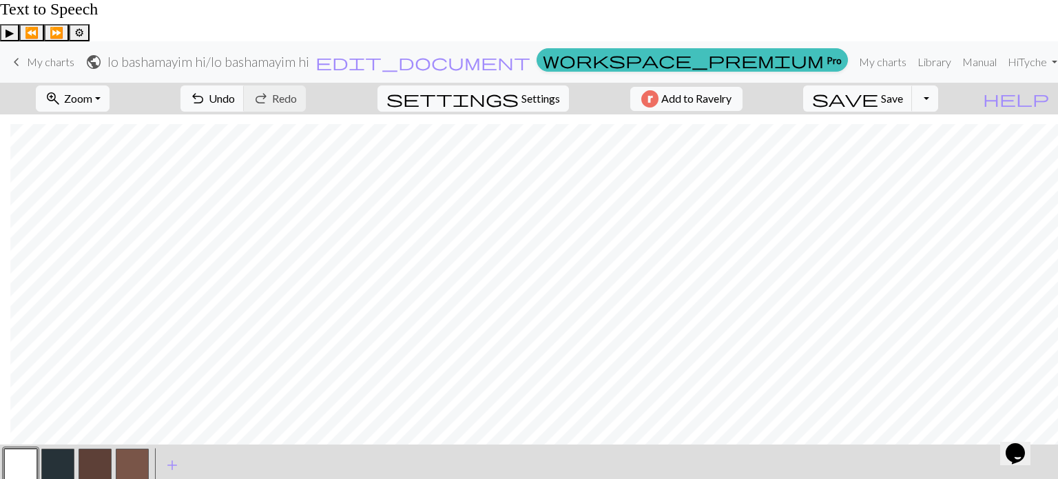
click at [95, 459] on span "(" at bounding box center [95, 466] width 6 height 14
click at [120, 448] on button "%" at bounding box center [132, 464] width 33 height 33
click at [92, 459] on span "(" at bounding box center [95, 466] width 6 height 14
click at [127, 459] on span "%" at bounding box center [132, 466] width 10 height 14
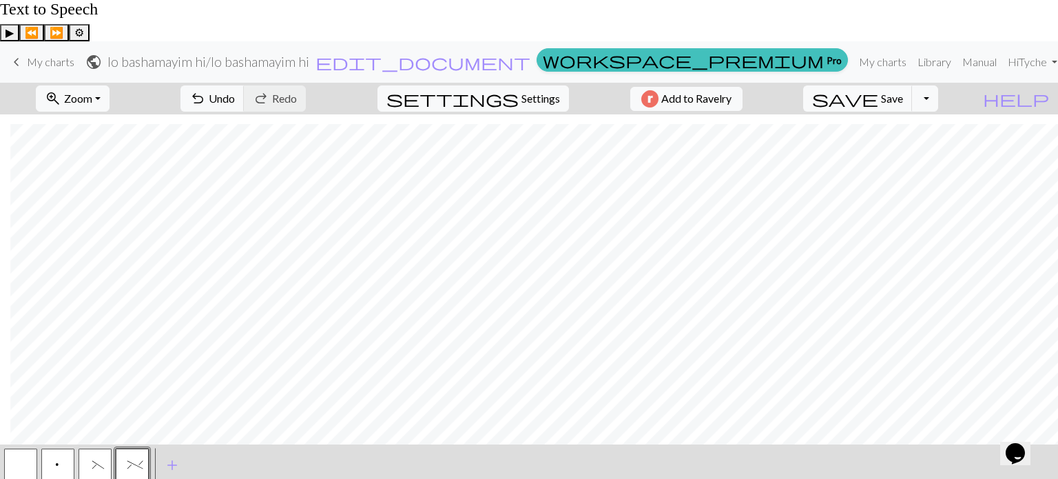
click at [91, 448] on button "button" at bounding box center [94, 464] width 33 height 33
click at [171, 455] on span "add" at bounding box center [172, 464] width 17 height 19
click at [162, 448] on button "button" at bounding box center [169, 464] width 33 height 33
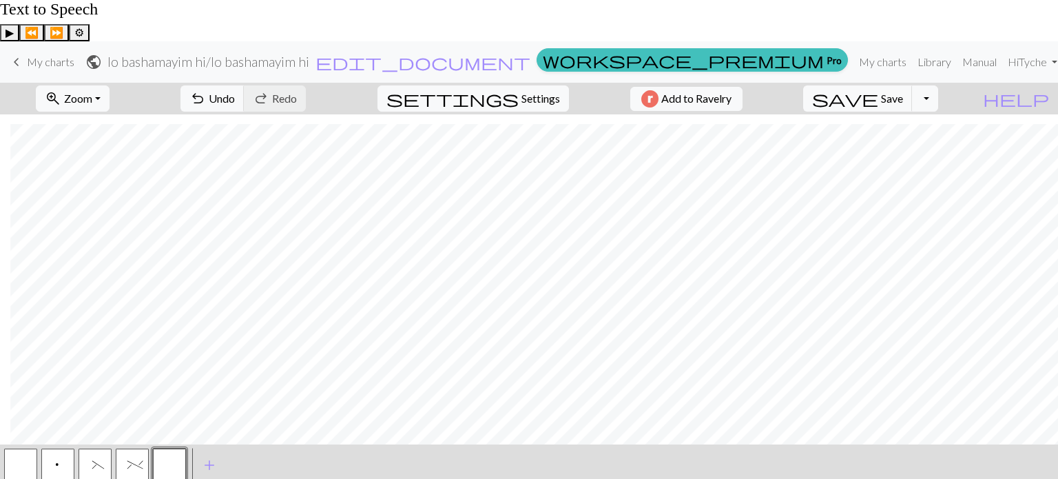
click at [61, 448] on button "p" at bounding box center [57, 464] width 33 height 33
click at [176, 448] on button "button" at bounding box center [169, 464] width 33 height 33
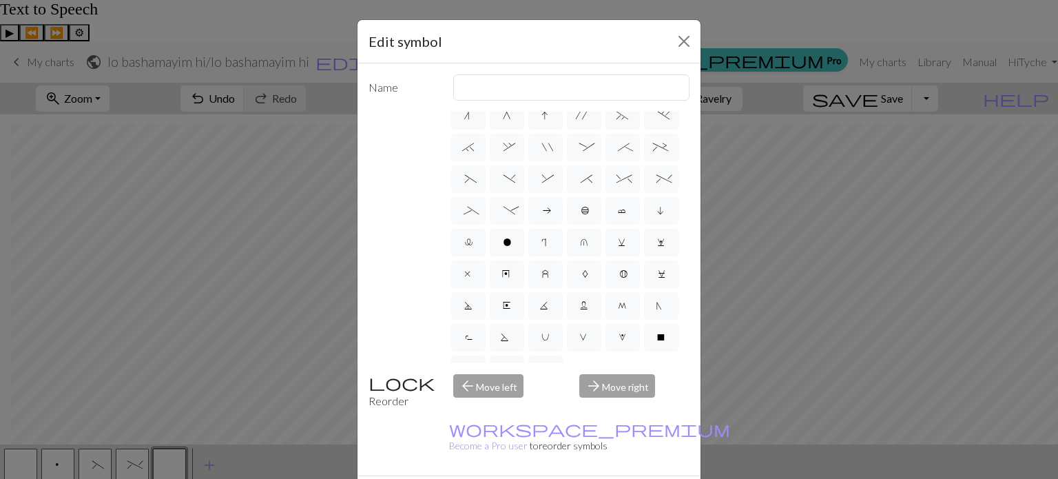
scroll to position [171, 0]
click at [485, 224] on label "_" at bounding box center [468, 210] width 34 height 28
click at [472, 372] on input "_" at bounding box center [467, 376] width 9 height 9
radio input "true"
type input "Left part of left 4+ cable"
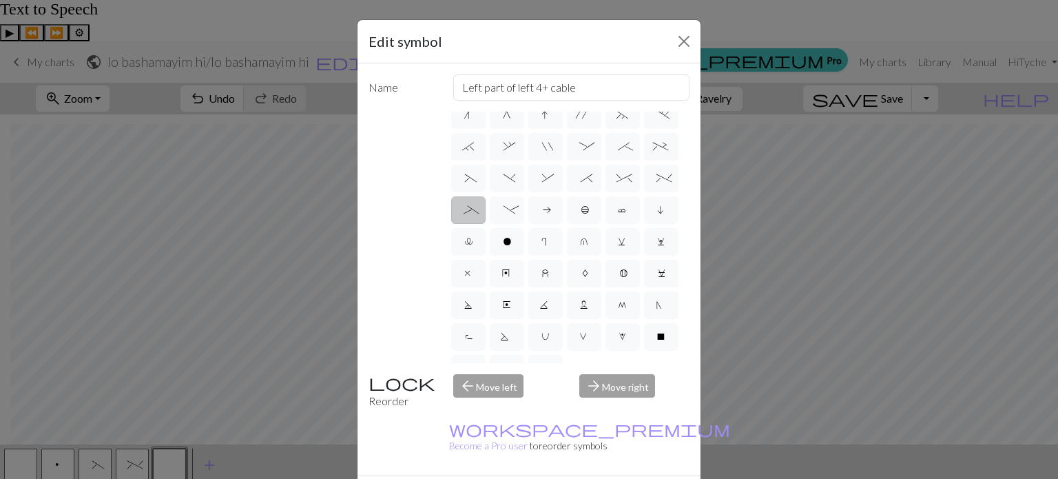
click at [485, 224] on label "_" at bounding box center [468, 210] width 34 height 28
click at [472, 372] on input "_" at bounding box center [467, 376] width 9 height 9
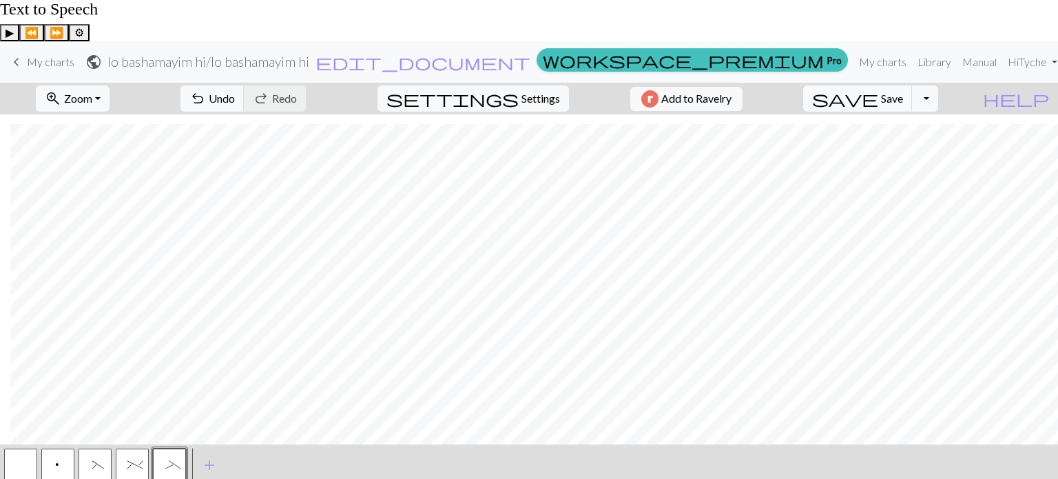
click at [63, 448] on button "p" at bounding box center [57, 464] width 33 height 33
click at [174, 459] on span "_" at bounding box center [169, 466] width 9 height 14
click at [62, 448] on button "p" at bounding box center [57, 464] width 33 height 33
click at [168, 448] on button "button" at bounding box center [169, 464] width 33 height 33
